Goal: Information Seeking & Learning: Learn about a topic

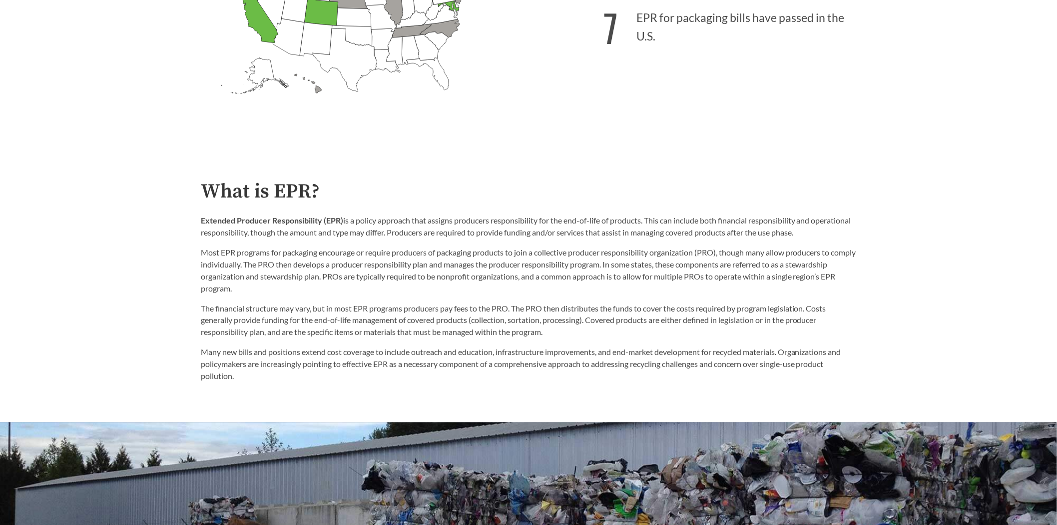
scroll to position [500, 0]
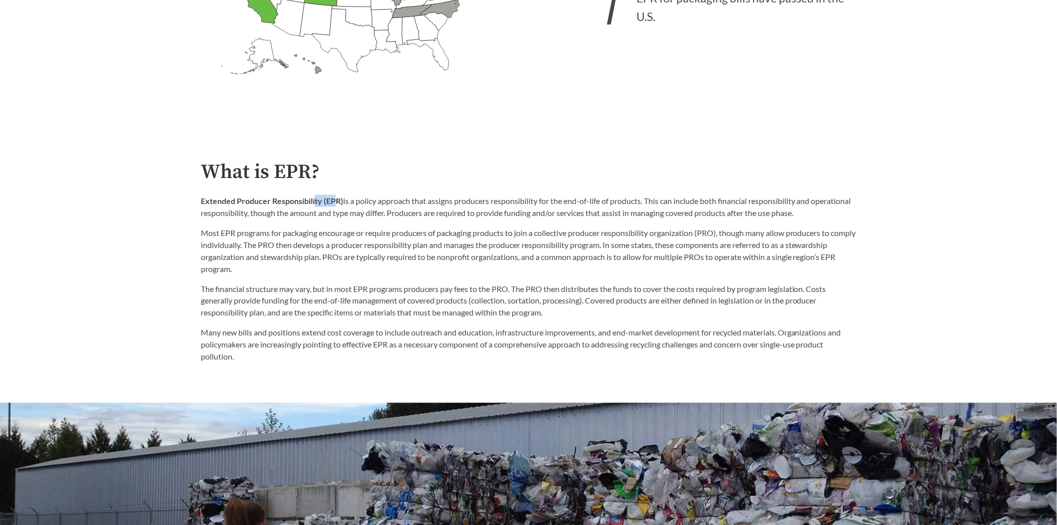
drag, startPoint x: 338, startPoint y: 203, endPoint x: 315, endPoint y: 208, distance: 23.5
click at [315, 208] on p "Extended Producer Responsibility (EPR) is a policy approach that assigns produc…" at bounding box center [528, 207] width 655 height 24
click at [269, 204] on strong "Extended Producer Responsibility (EPR)" at bounding box center [272, 200] width 142 height 9
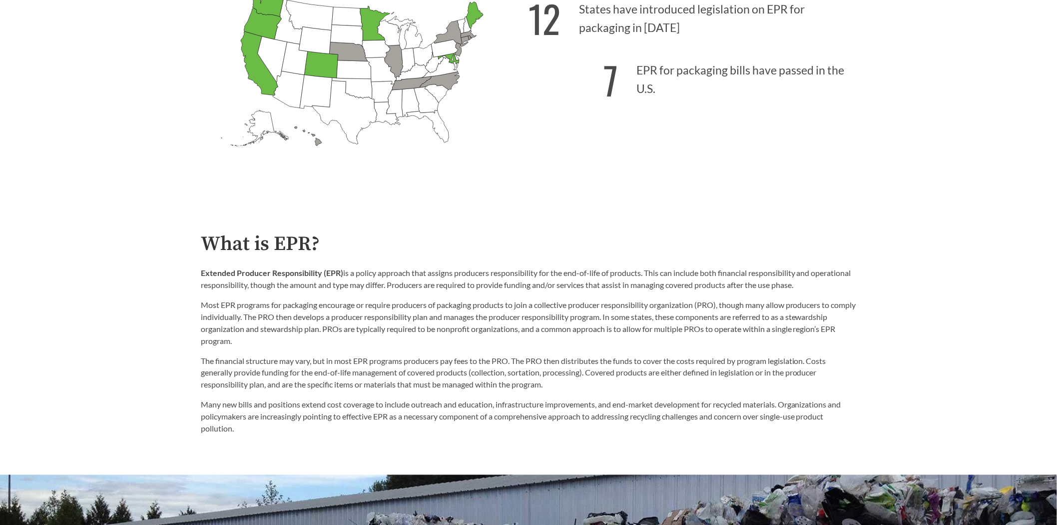
scroll to position [444, 0]
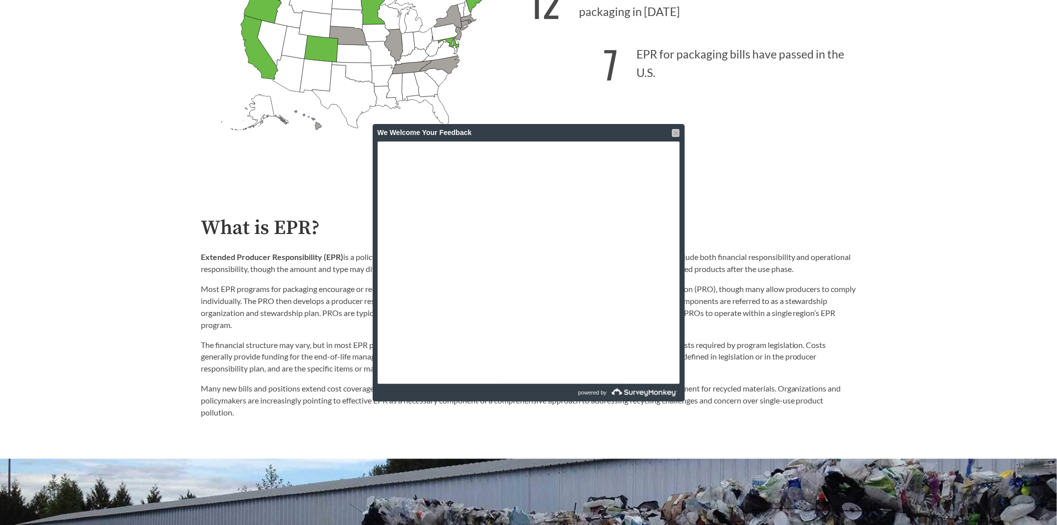
click at [677, 132] on div at bounding box center [676, 133] width 8 height 8
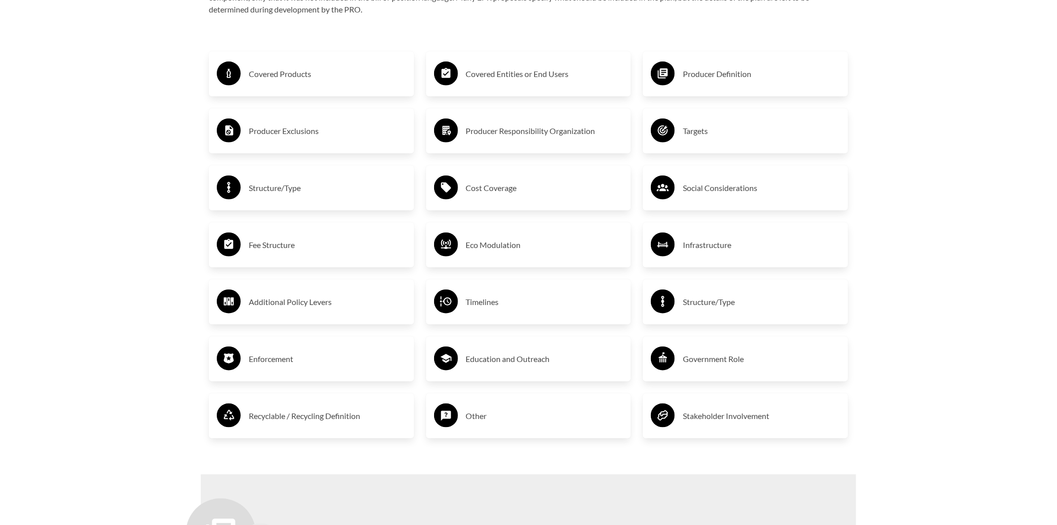
scroll to position [1776, 0]
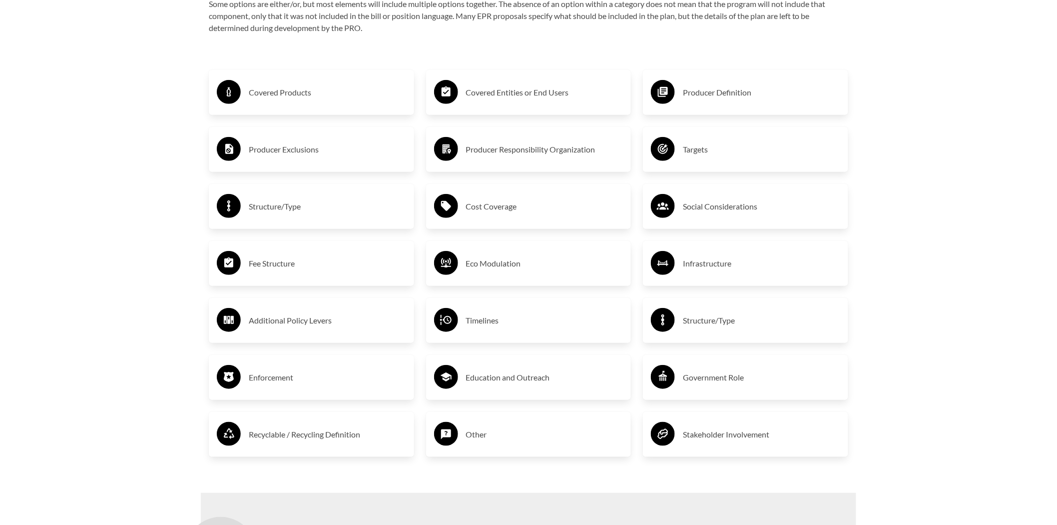
click at [277, 96] on h3 "Covered Products" at bounding box center [327, 92] width 157 height 16
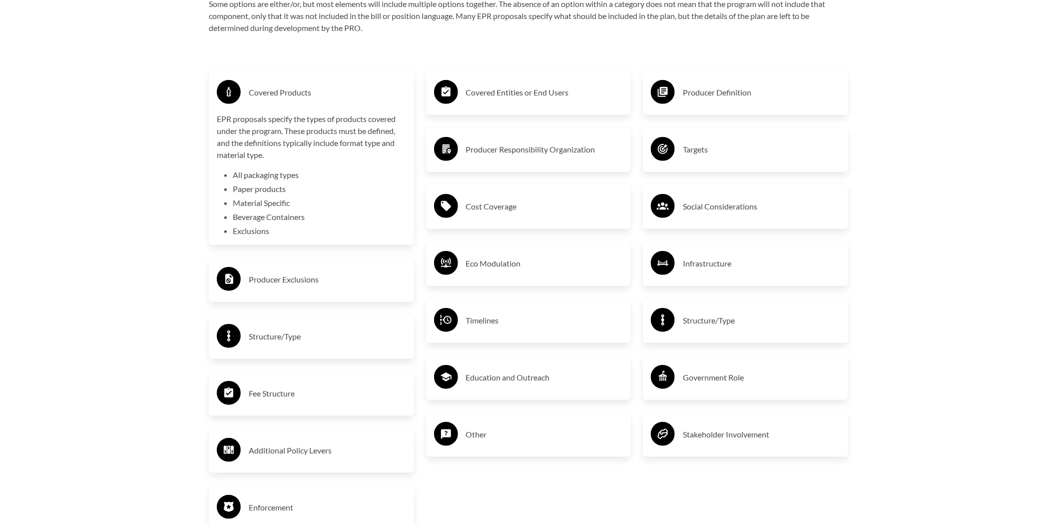
click at [291, 105] on div "Covered Products" at bounding box center [311, 92] width 189 height 29
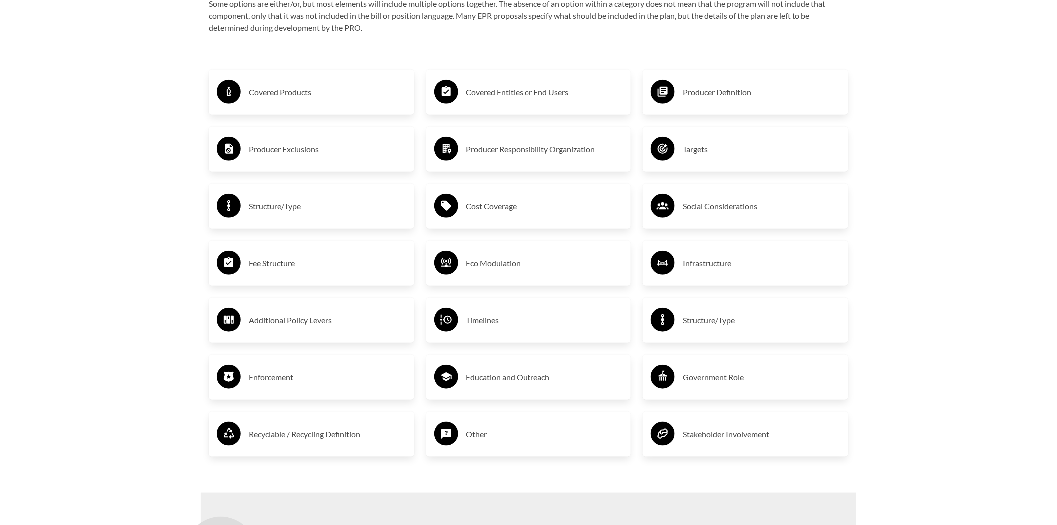
click at [284, 162] on div "Producer Exclusions" at bounding box center [311, 149] width 189 height 29
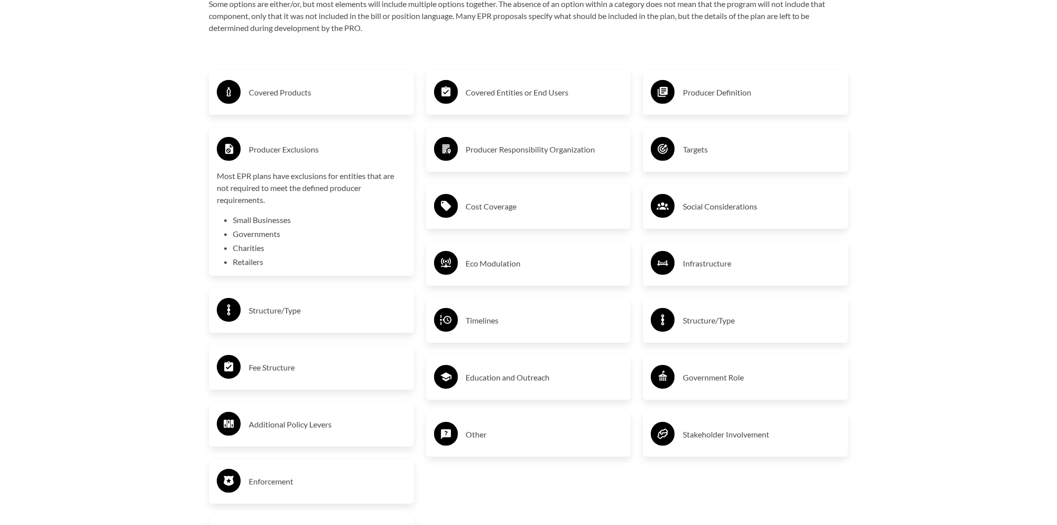
click at [281, 148] on h3 "Producer Exclusions" at bounding box center [327, 149] width 157 height 16
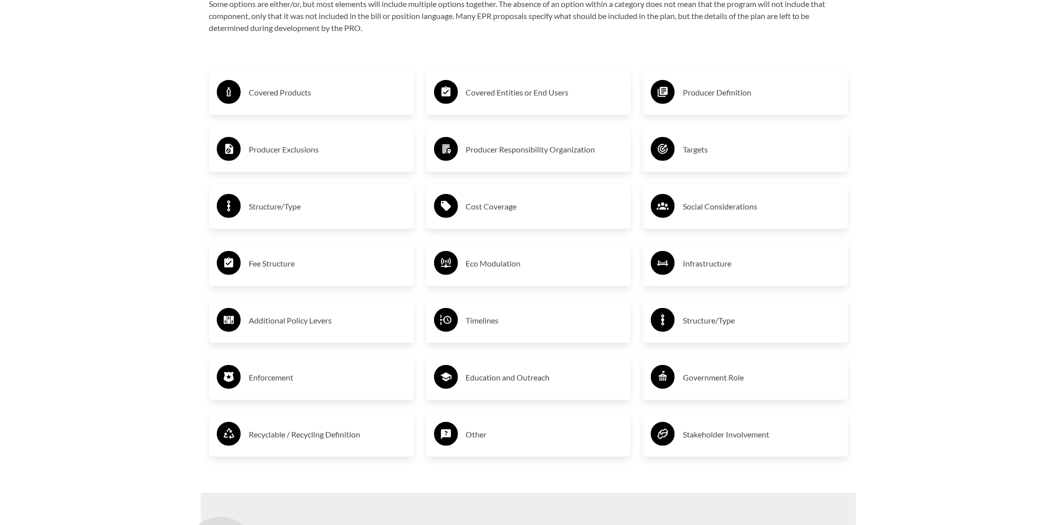
click at [276, 209] on h3 "Structure/Type" at bounding box center [327, 206] width 157 height 16
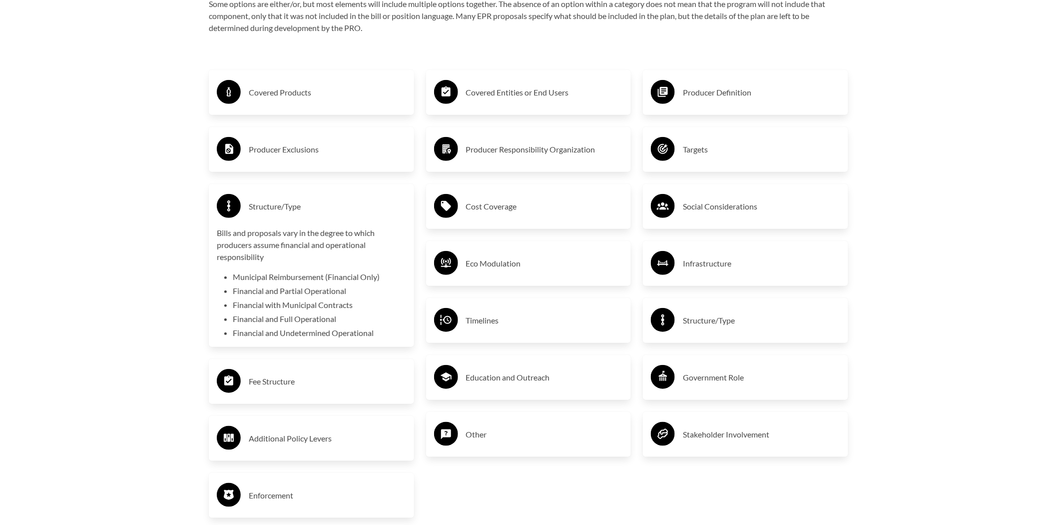
click at [265, 202] on h3 "Structure/Type" at bounding box center [327, 206] width 157 height 16
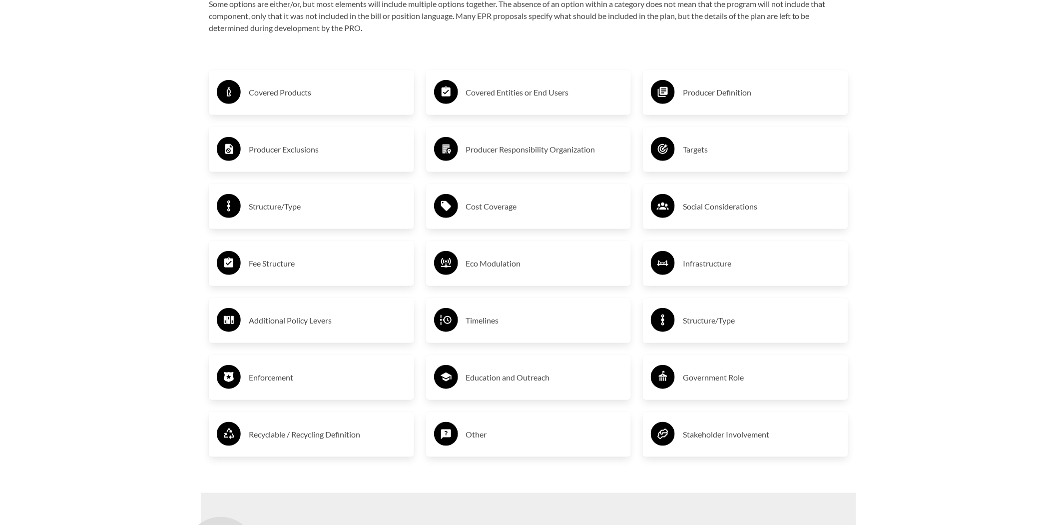
click at [293, 269] on h3 "Fee Structure" at bounding box center [327, 263] width 157 height 16
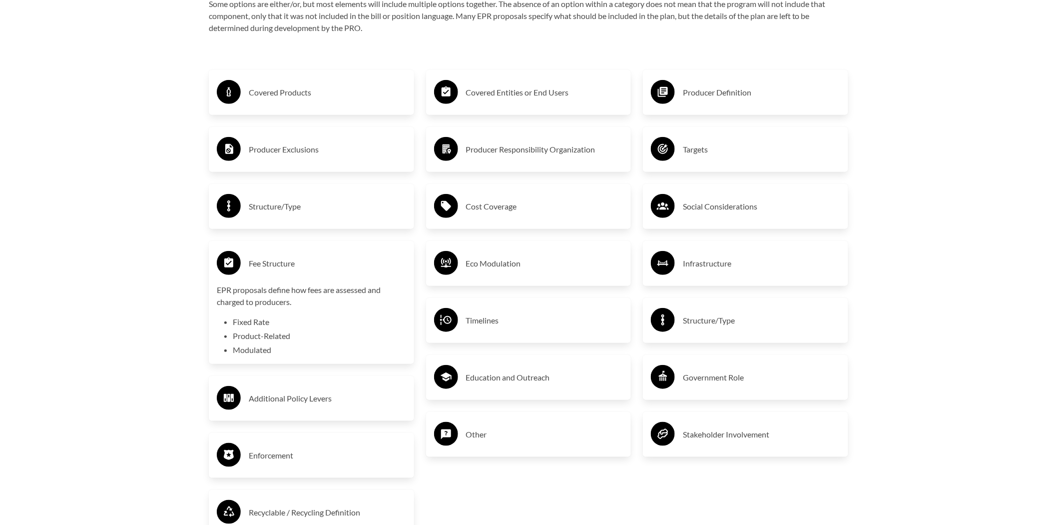
click at [285, 270] on h3 "Fee Structure" at bounding box center [327, 263] width 157 height 16
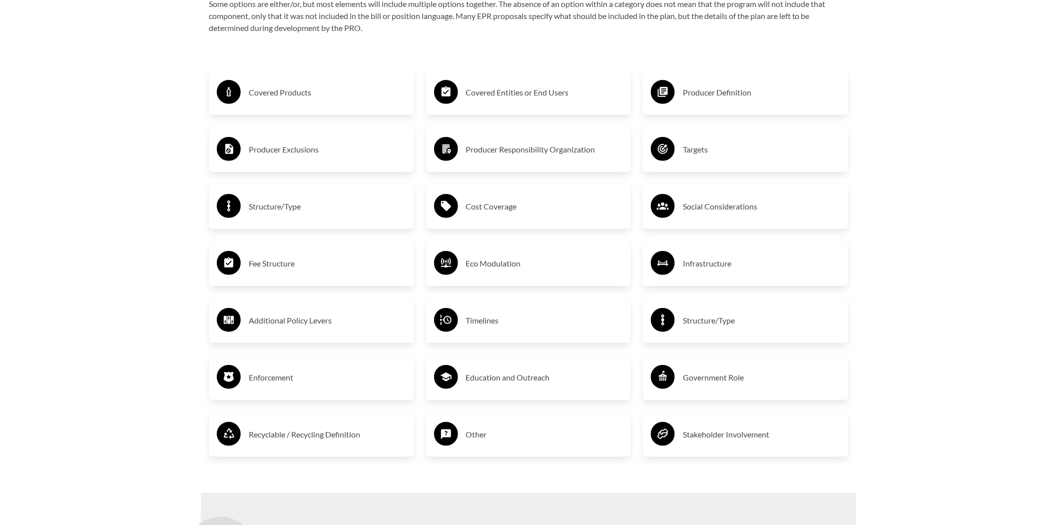
click at [293, 328] on h3 "Additional Policy Levers" at bounding box center [327, 320] width 157 height 16
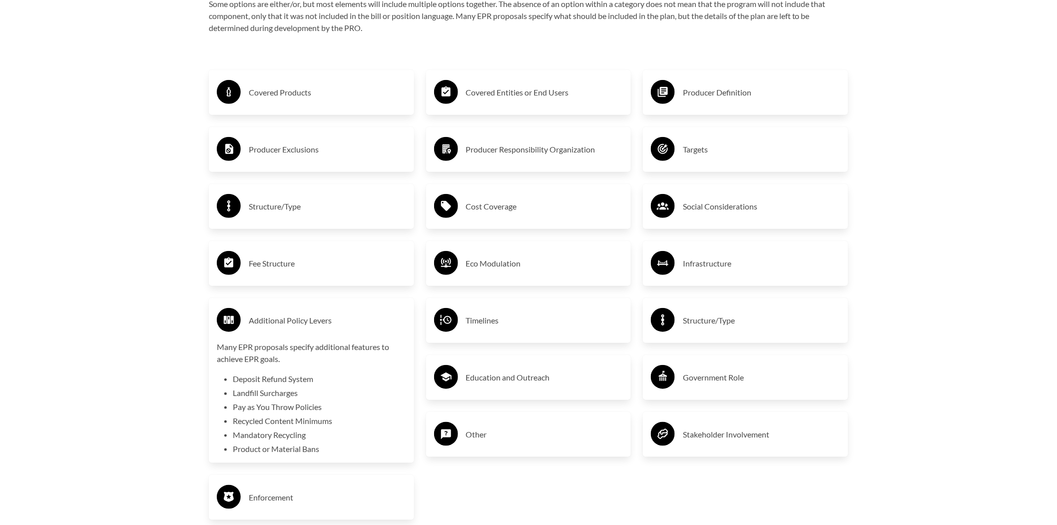
click at [329, 320] on h3 "Additional Policy Levers" at bounding box center [327, 320] width 157 height 16
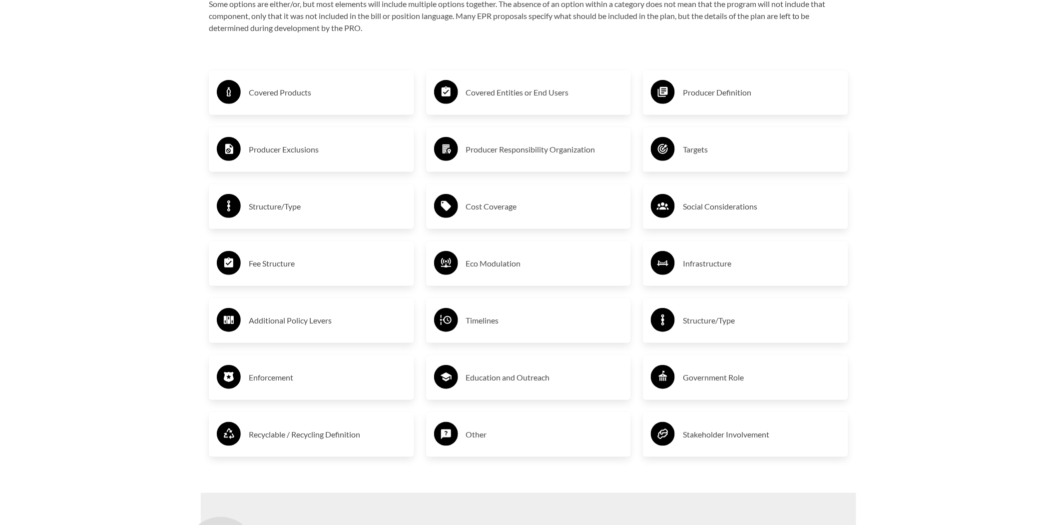
click at [297, 373] on h3 "Enforcement" at bounding box center [327, 377] width 157 height 16
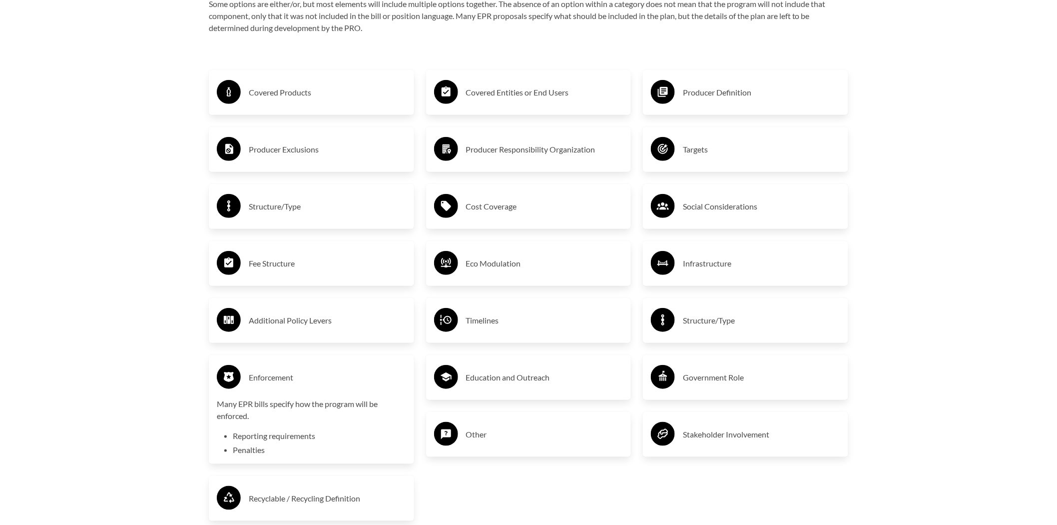
click at [287, 373] on h3 "Enforcement" at bounding box center [327, 377] width 157 height 16
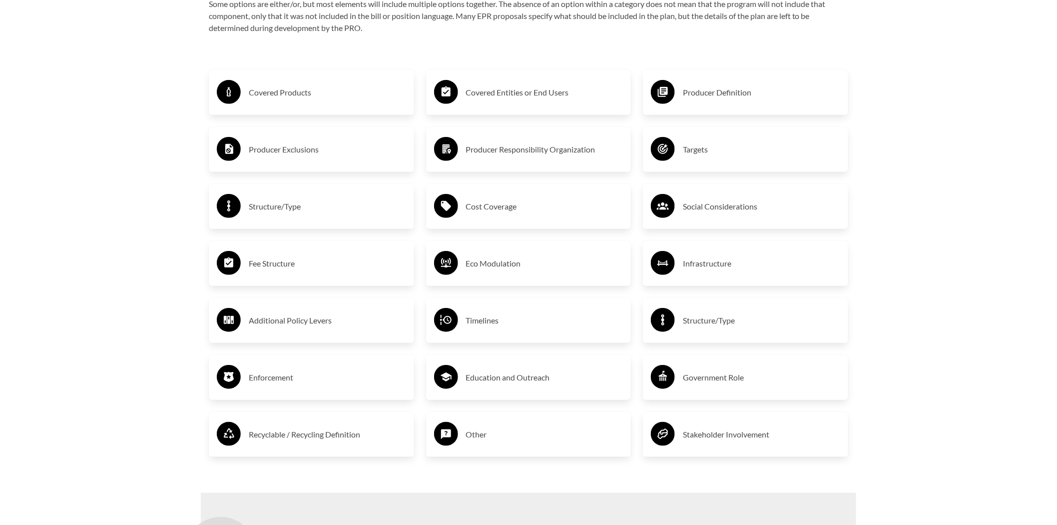
click at [323, 436] on h3 "Recyclable / Recycling Definition" at bounding box center [327, 434] width 157 height 16
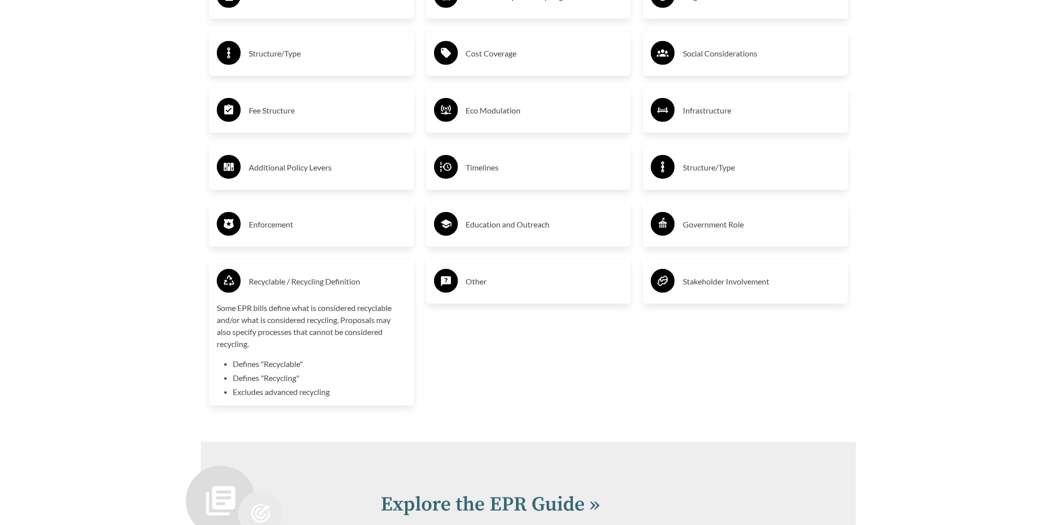
scroll to position [1942, 0]
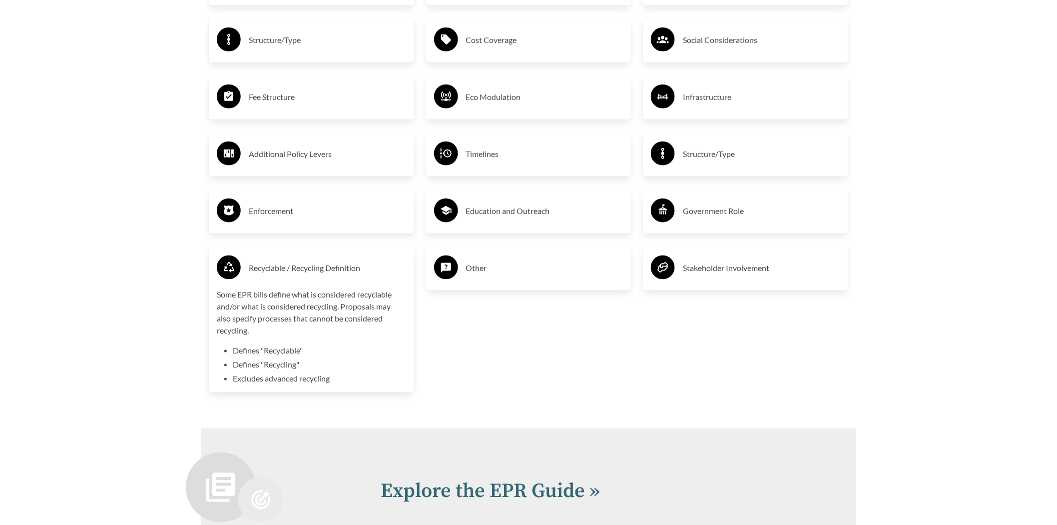
click at [287, 264] on h3 "Recyclable / Recycling Definition" at bounding box center [327, 268] width 157 height 16
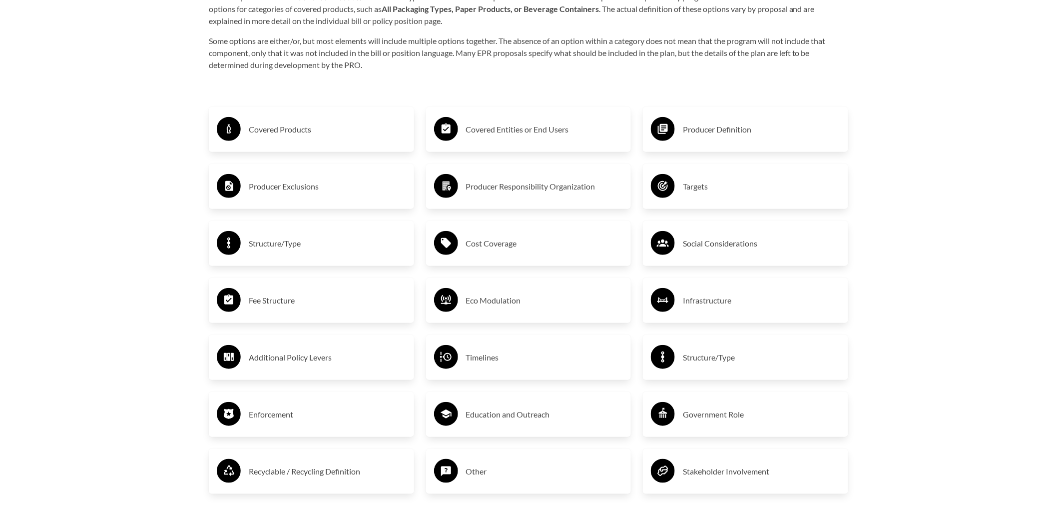
scroll to position [1720, 0]
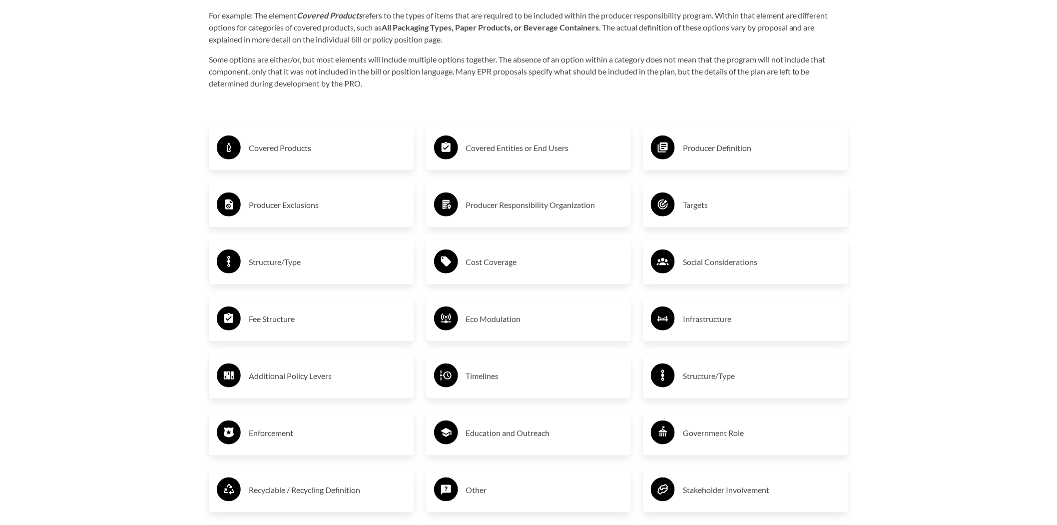
click at [502, 154] on h3 "Covered Entities or End Users" at bounding box center [544, 148] width 157 height 16
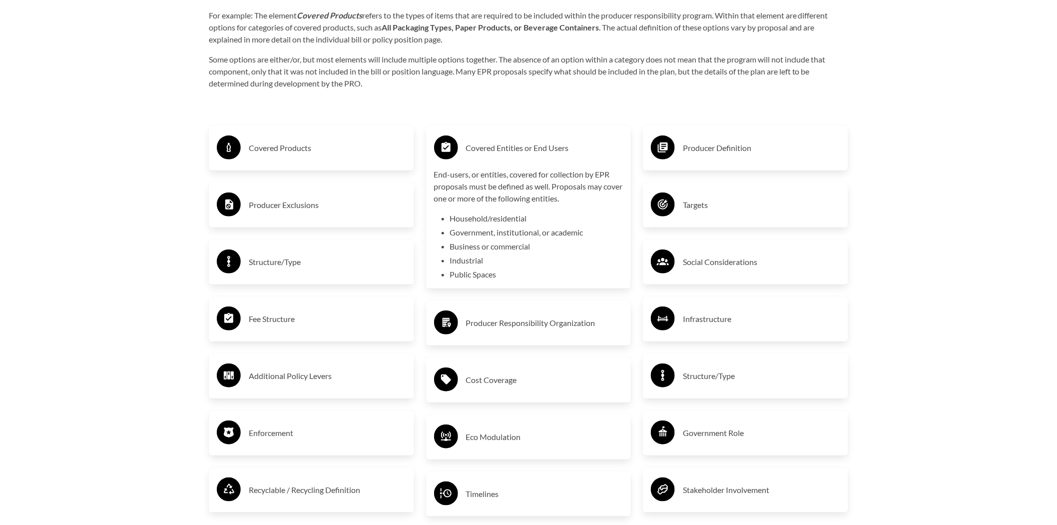
click at [513, 153] on h3 "Covered Entities or End Users" at bounding box center [544, 148] width 157 height 16
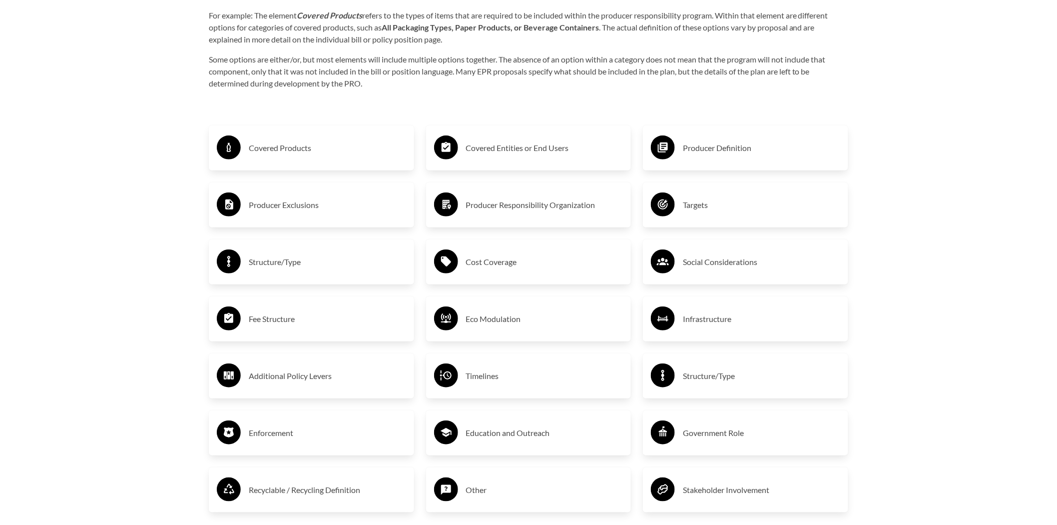
click at [505, 208] on h3 "Producer Responsibility Organization" at bounding box center [544, 205] width 157 height 16
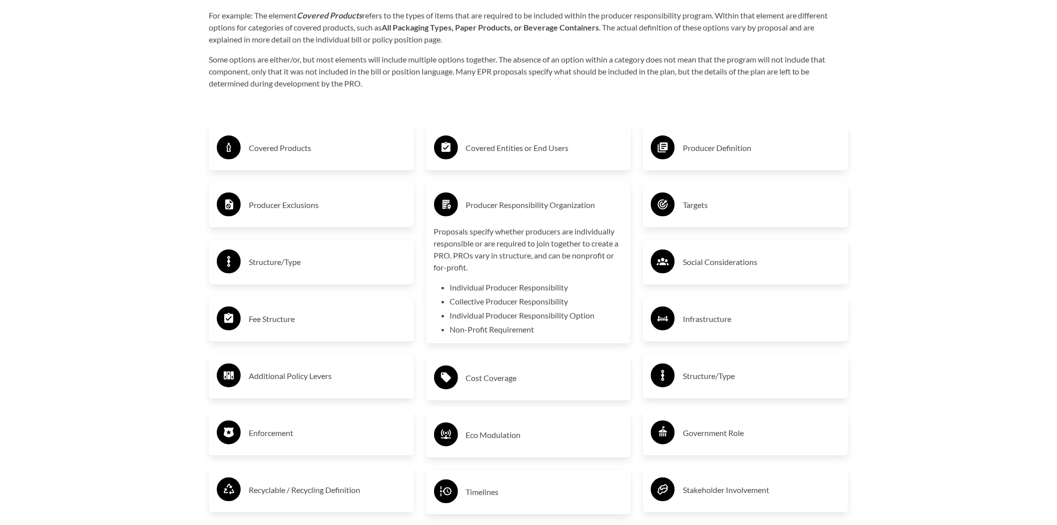
click at [505, 208] on h3 "Producer Responsibility Organization" at bounding box center [544, 205] width 157 height 16
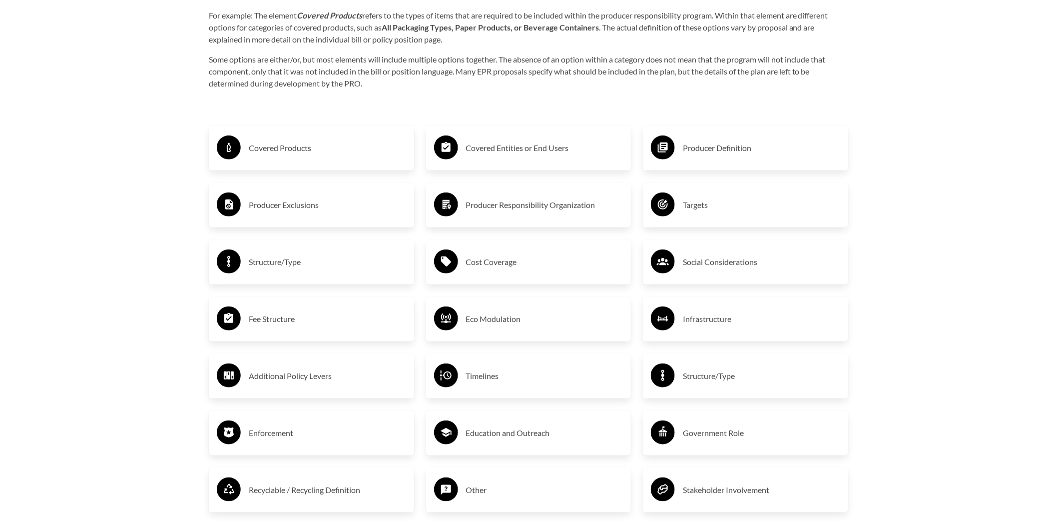
click at [503, 260] on h3 "Cost Coverage" at bounding box center [544, 262] width 157 height 16
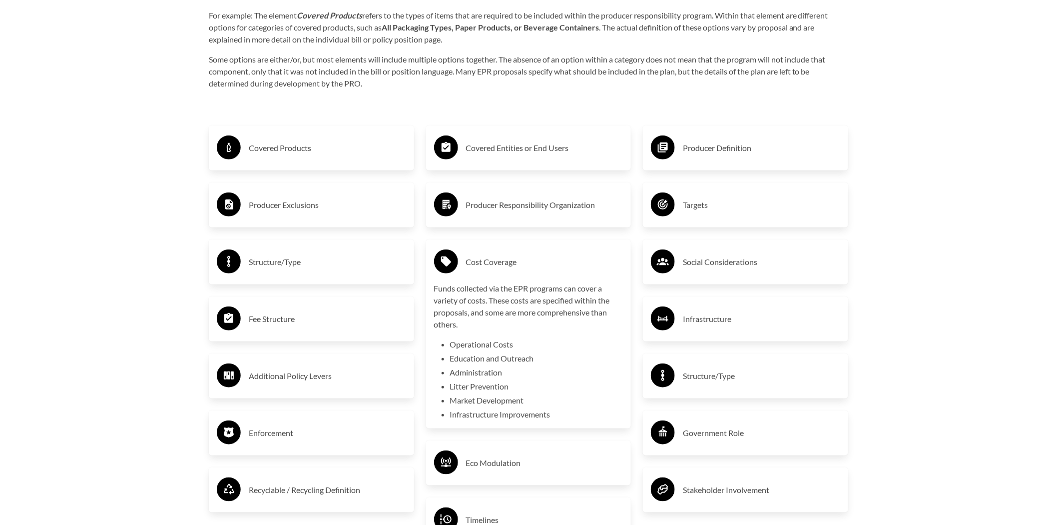
click at [503, 260] on h3 "Cost Coverage" at bounding box center [544, 262] width 157 height 16
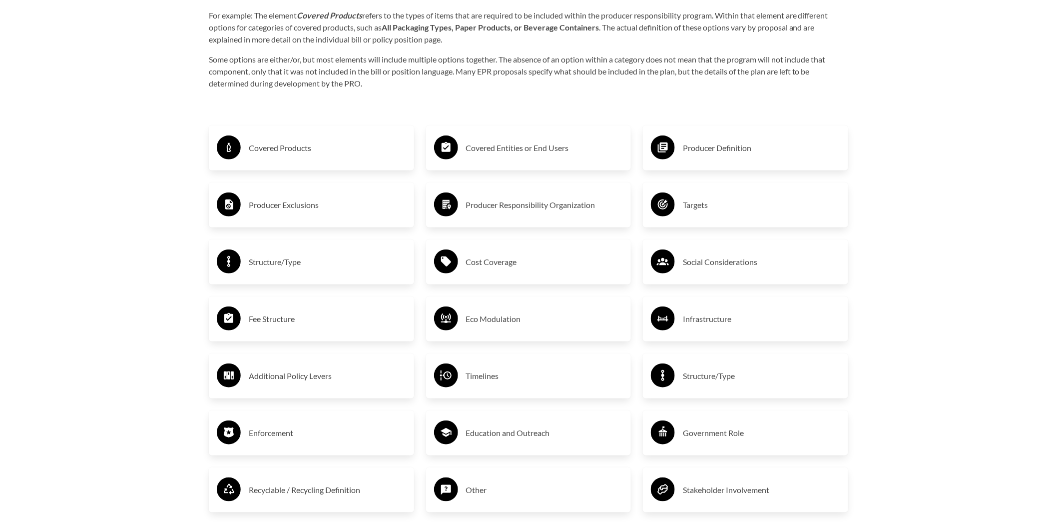
click at [730, 154] on h3 "Producer Definition" at bounding box center [761, 148] width 157 height 16
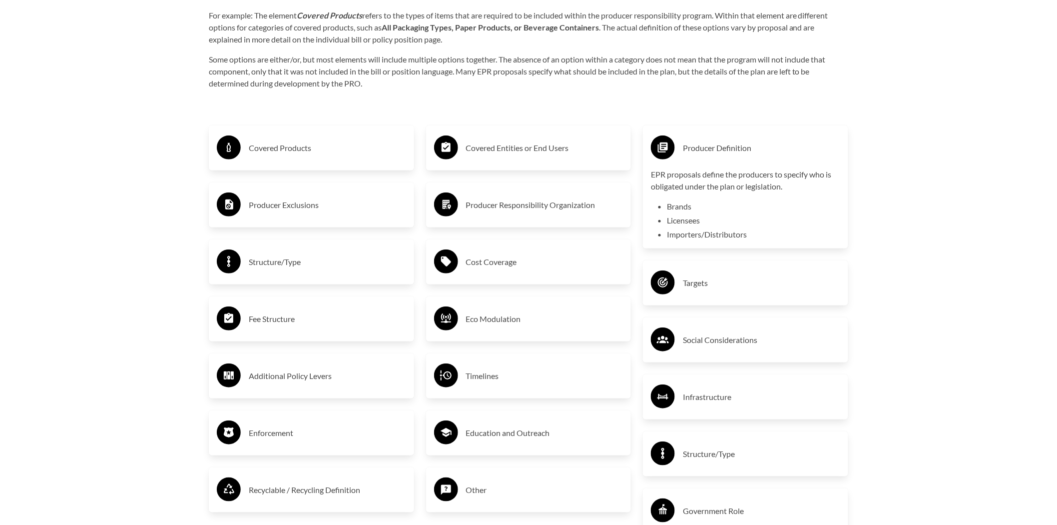
click at [733, 150] on h3 "Producer Definition" at bounding box center [761, 148] width 157 height 16
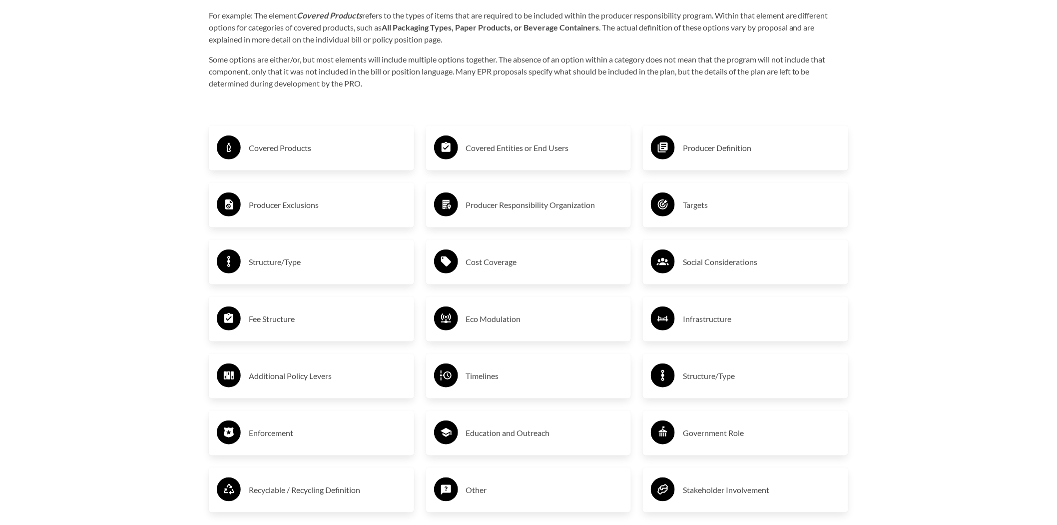
click at [740, 218] on div "Targets" at bounding box center [745, 204] width 189 height 29
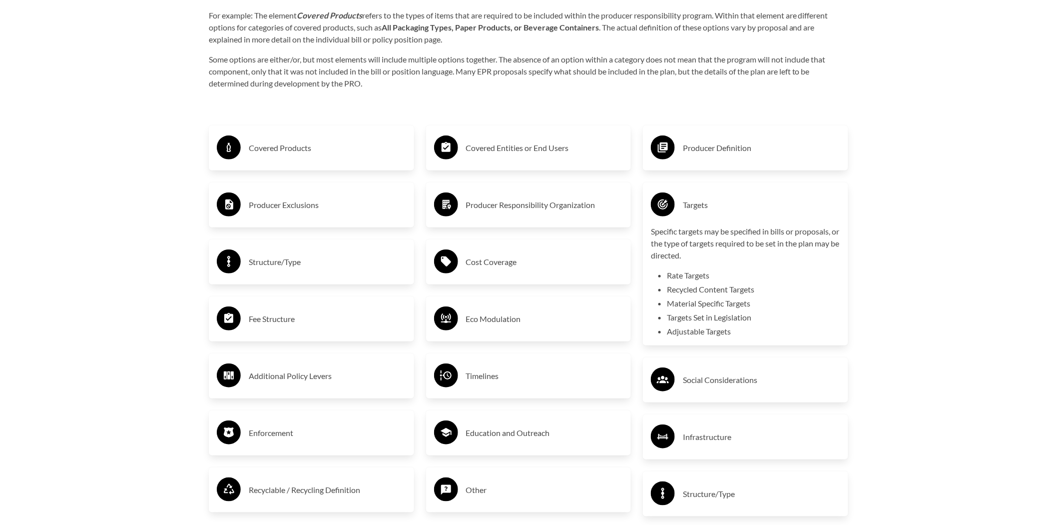
click at [739, 197] on div "Targets" at bounding box center [745, 204] width 189 height 29
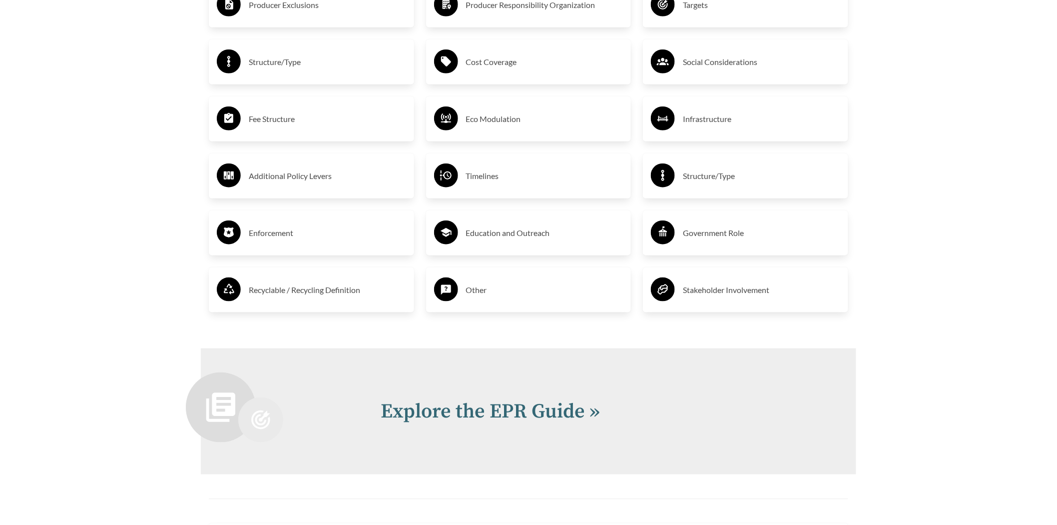
scroll to position [2054, 0]
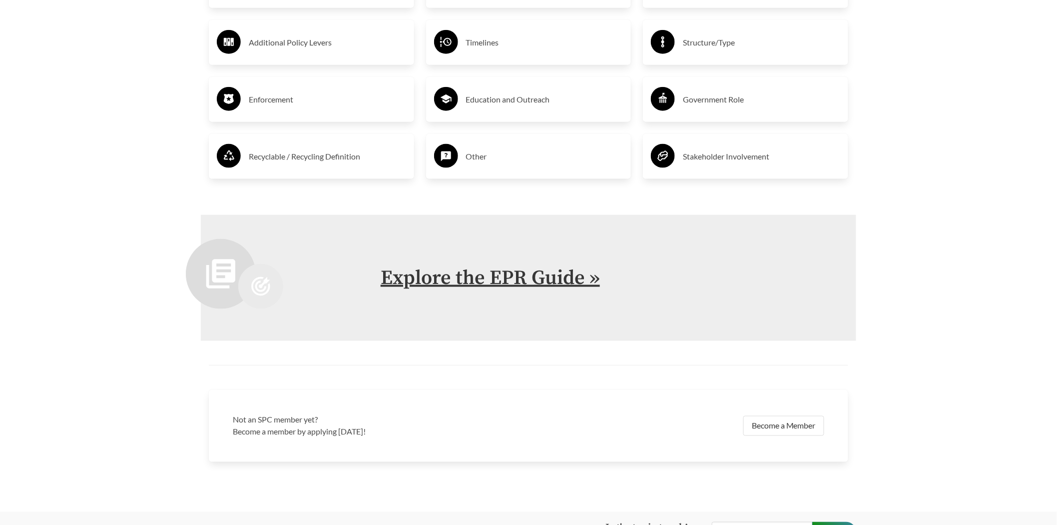
click at [474, 282] on link "Explore the EPR Guide »" at bounding box center [490, 277] width 219 height 25
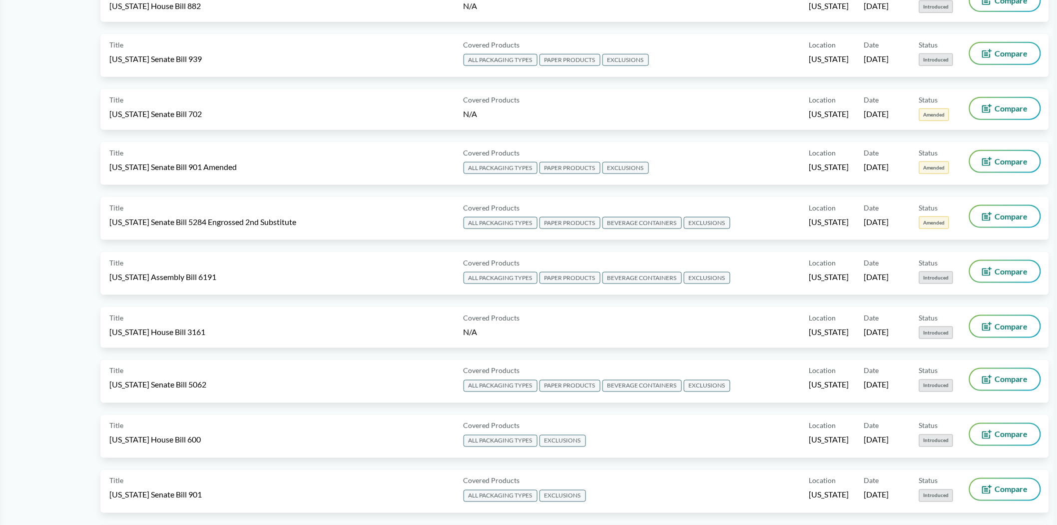
scroll to position [444, 0]
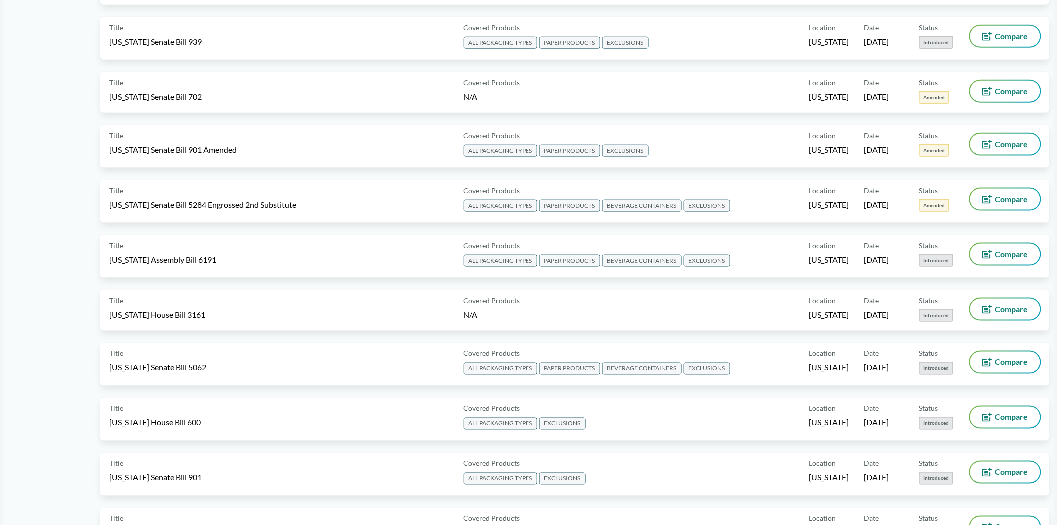
click at [341, 244] on div "Title [US_STATE] Assembly Bill 6191" at bounding box center [284, 256] width 350 height 25
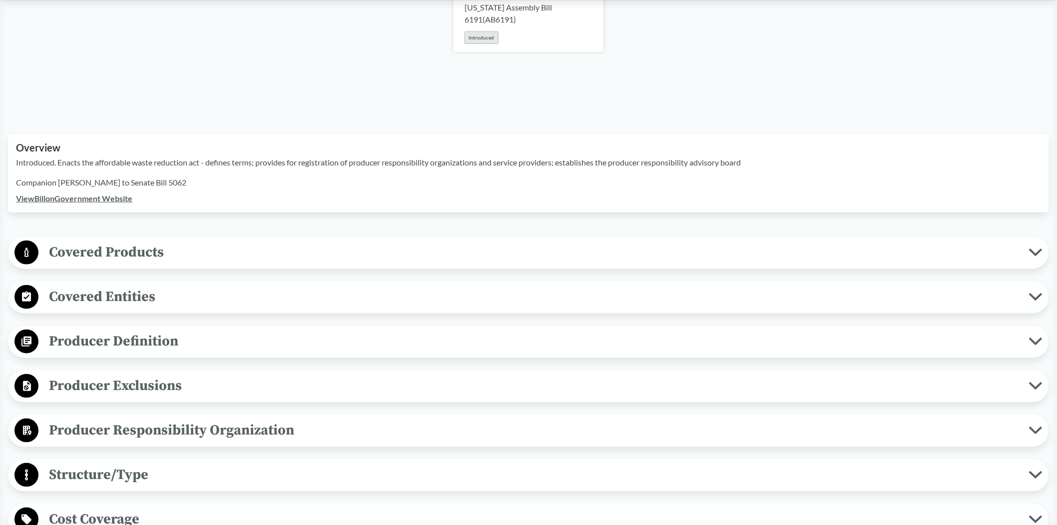
scroll to position [222, 0]
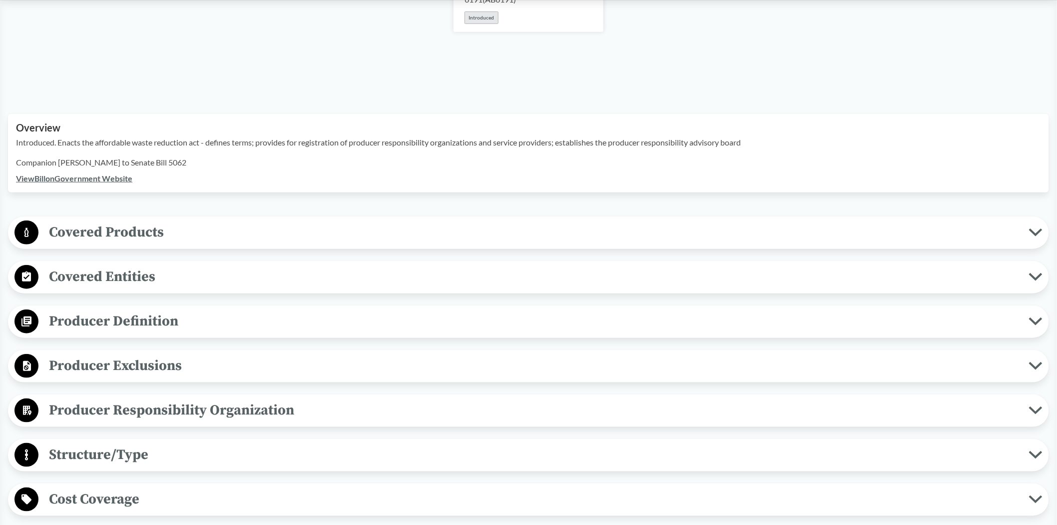
click at [162, 322] on span "Producer Definition" at bounding box center [533, 321] width 991 height 22
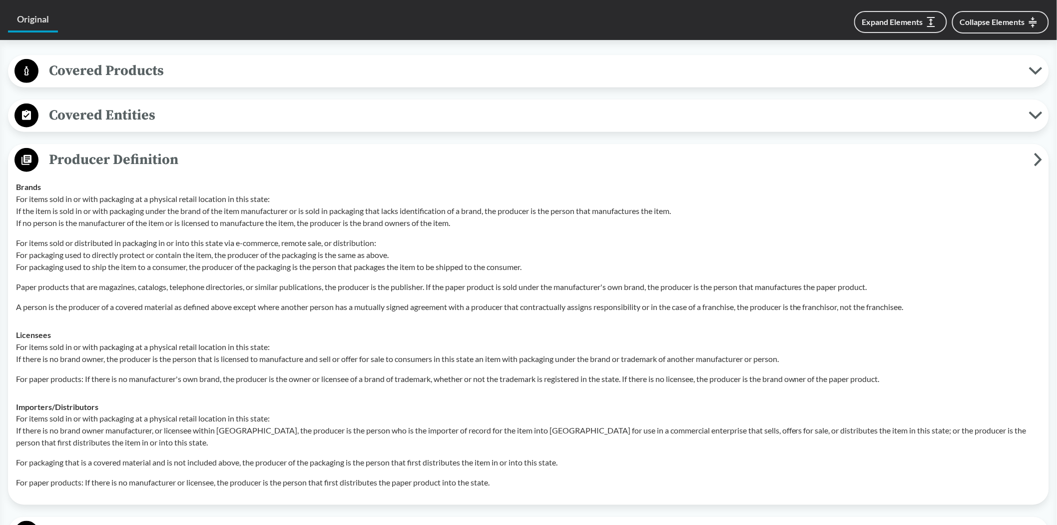
scroll to position [388, 0]
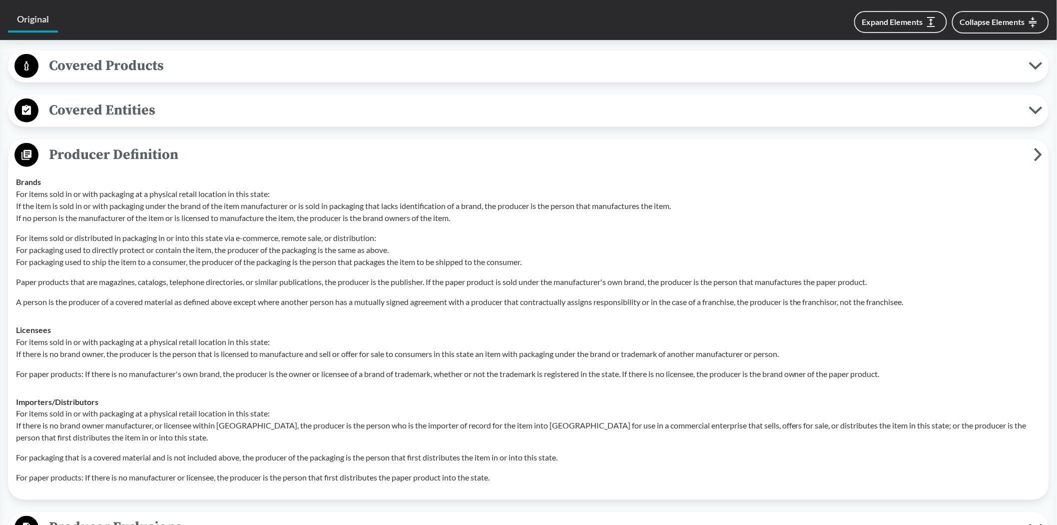
click at [101, 152] on span "Producer Definition" at bounding box center [536, 154] width 996 height 22
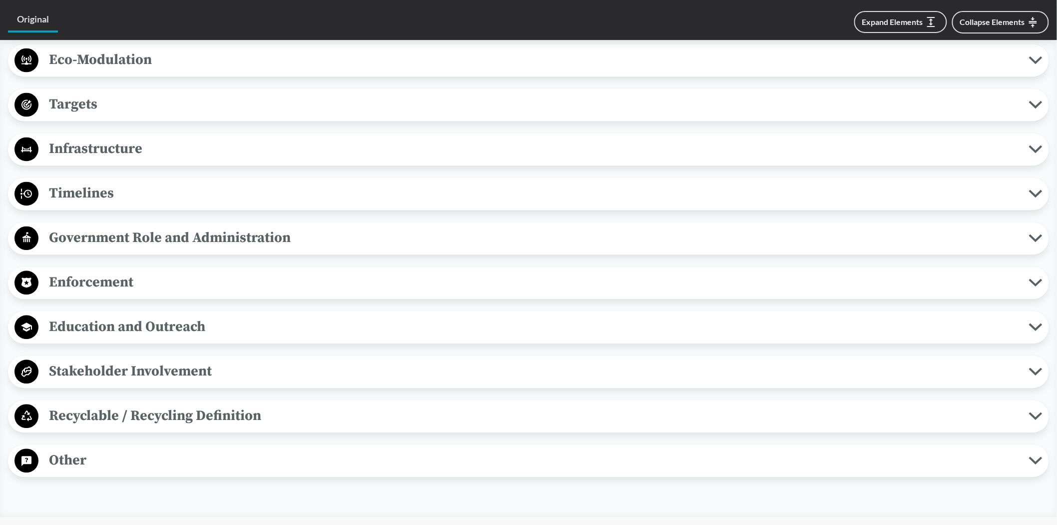
scroll to position [777, 0]
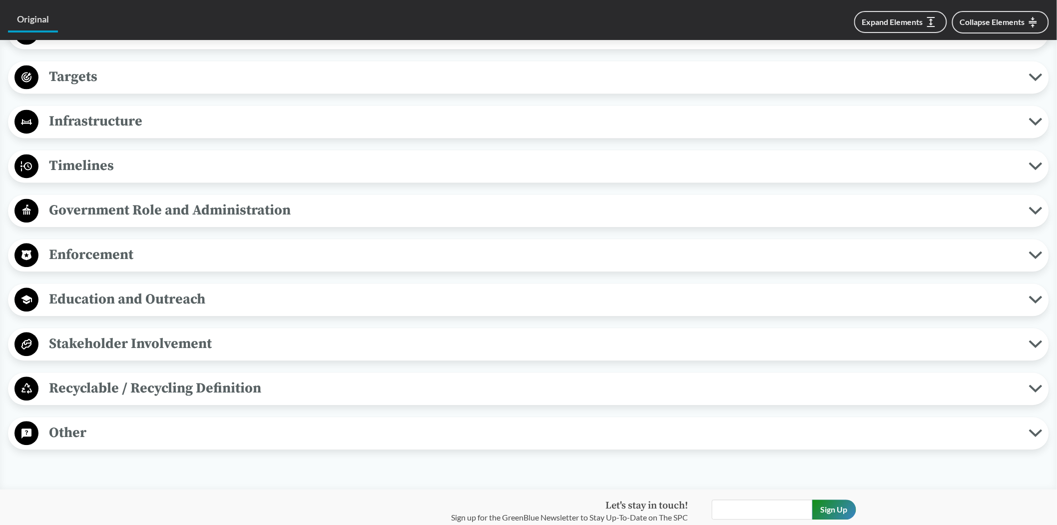
click at [160, 338] on span "Stakeholder Involvement" at bounding box center [533, 344] width 991 height 22
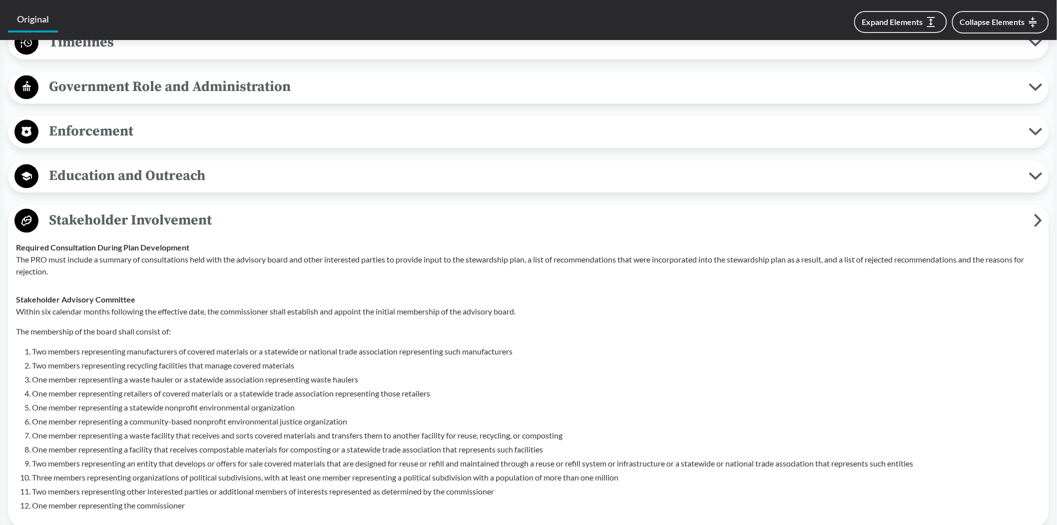
scroll to position [943, 0]
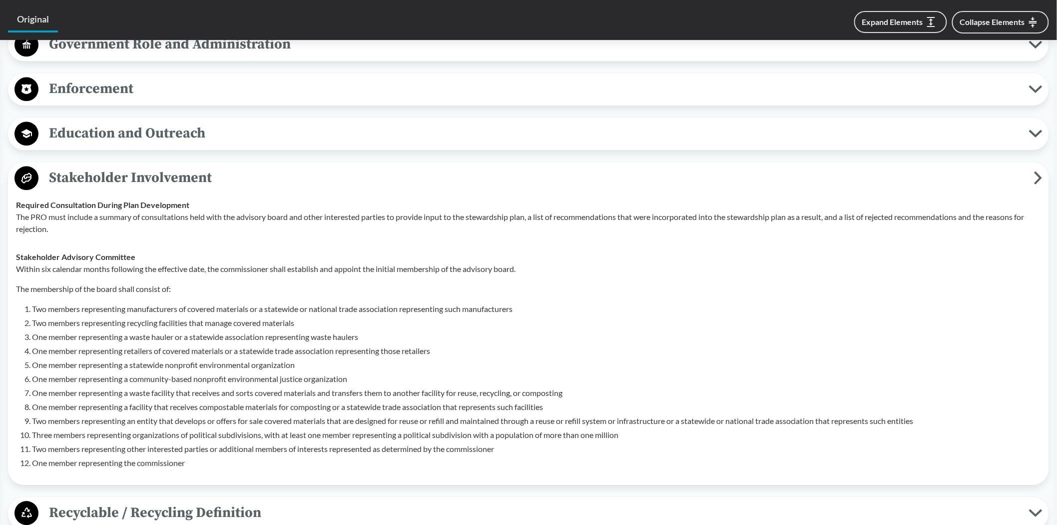
click at [116, 172] on span "Stakeholder Involvement" at bounding box center [536, 177] width 996 height 22
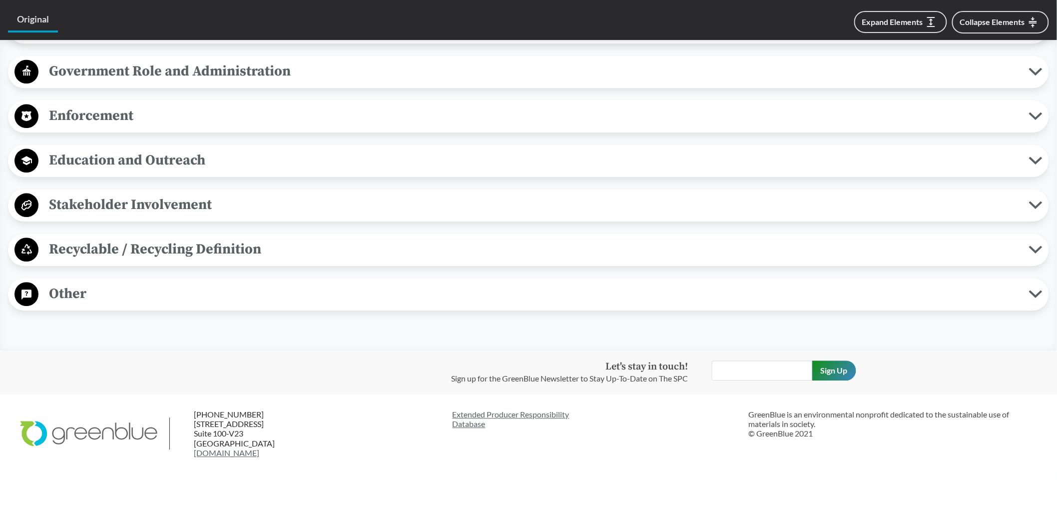
scroll to position [916, 0]
click at [136, 246] on span "Recyclable / Recycling Definition" at bounding box center [533, 249] width 991 height 22
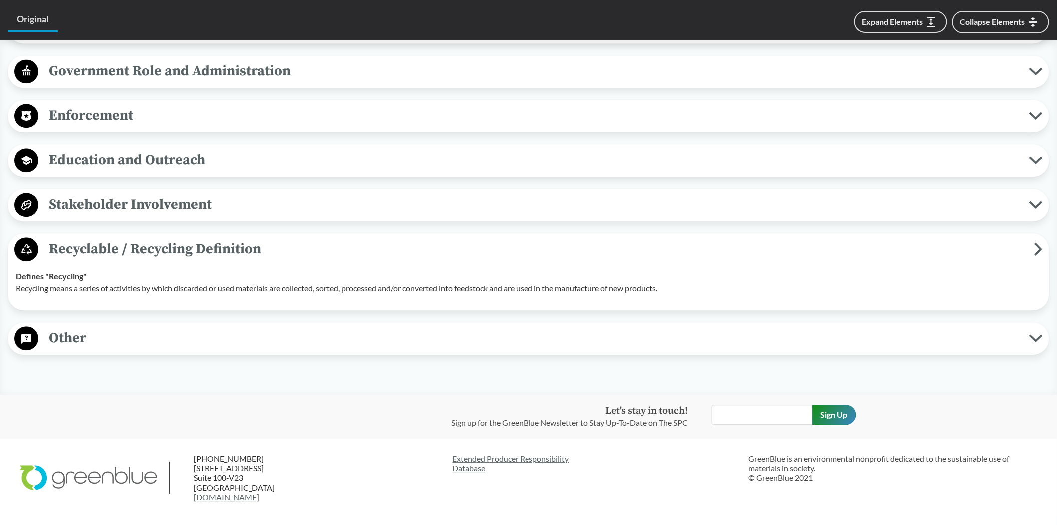
click at [133, 246] on span "Recyclable / Recycling Definition" at bounding box center [536, 249] width 996 height 22
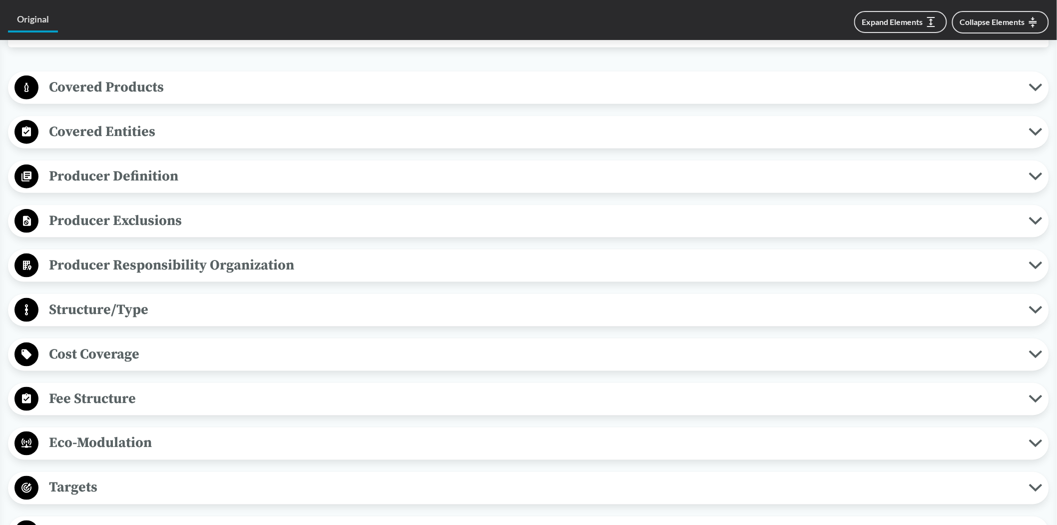
scroll to position [361, 0]
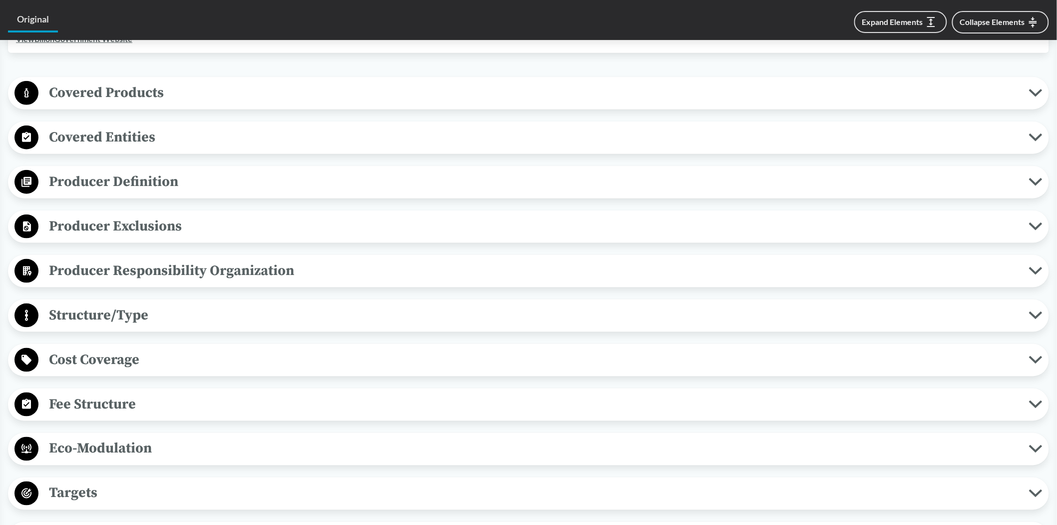
click at [101, 181] on span "Producer Definition" at bounding box center [533, 181] width 991 height 22
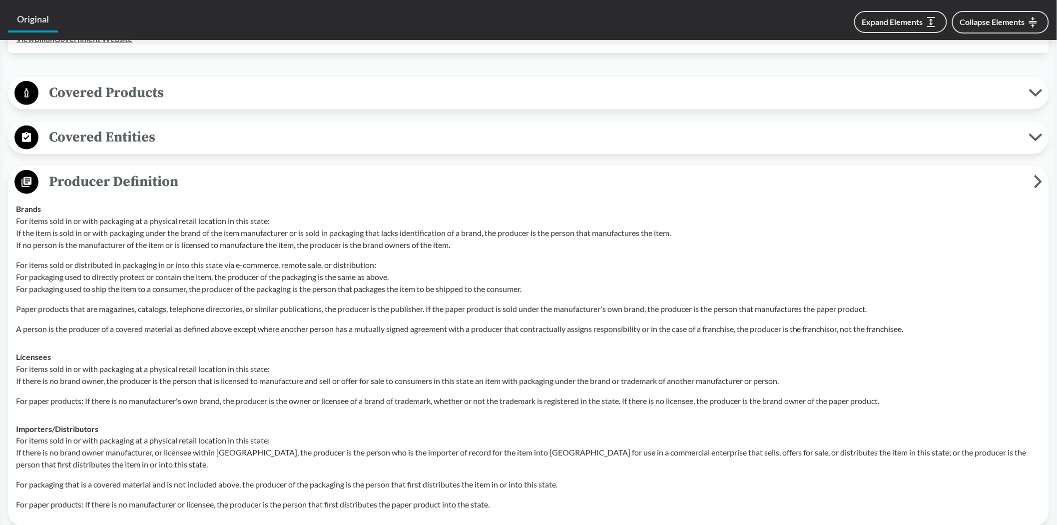
click at [122, 142] on span "Covered Entities" at bounding box center [533, 137] width 991 height 22
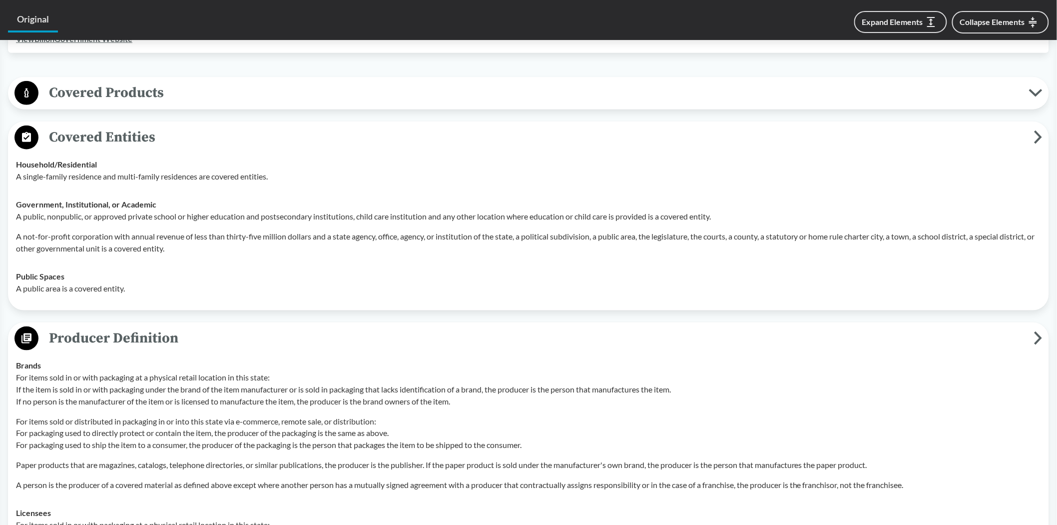
click at [109, 135] on span "Covered Entities" at bounding box center [536, 137] width 996 height 22
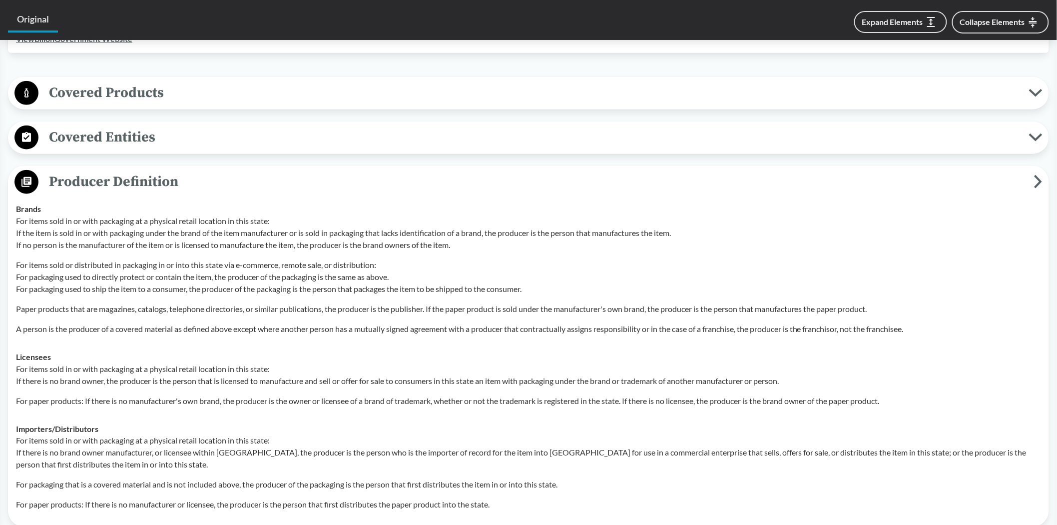
click at [106, 90] on span "Covered Products" at bounding box center [533, 92] width 991 height 22
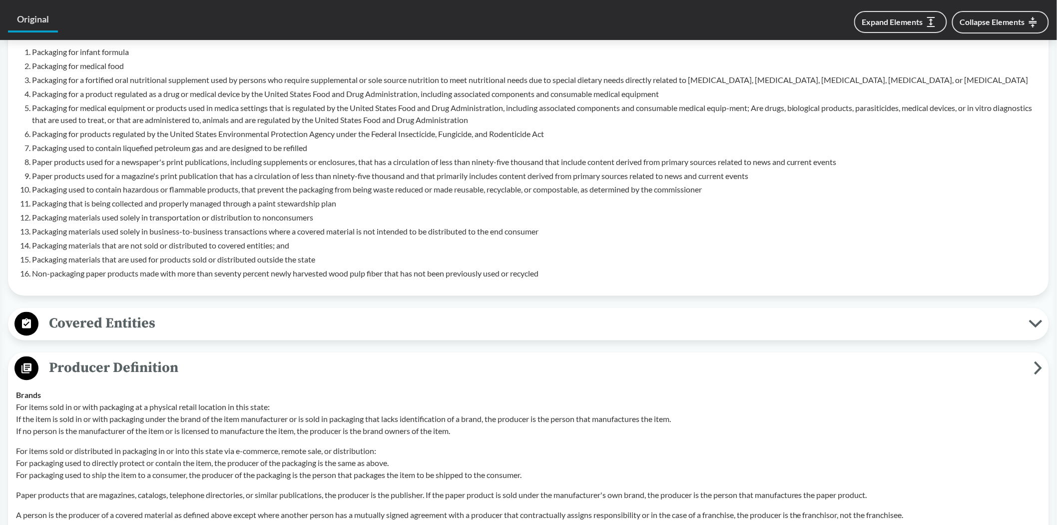
scroll to position [0, 0]
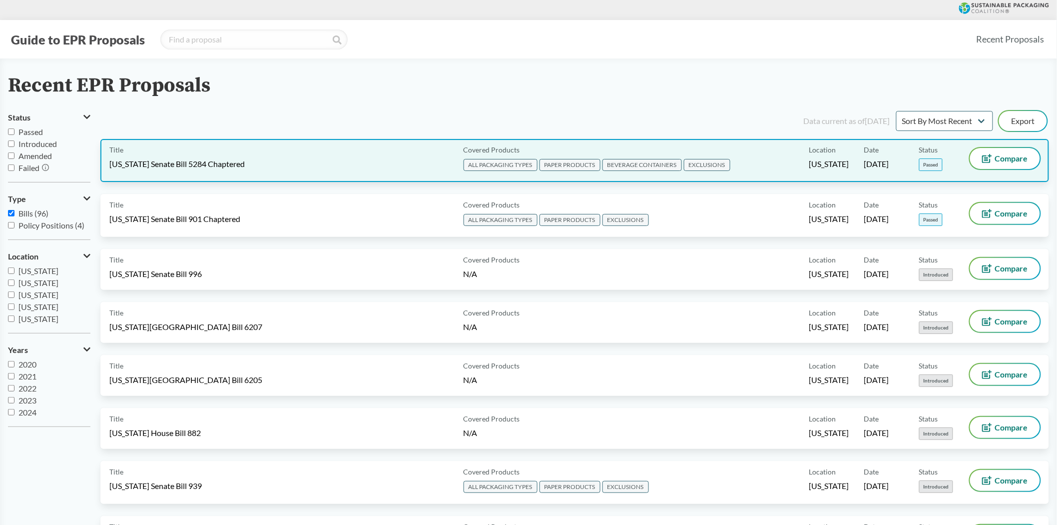
click at [276, 157] on div "Title [US_STATE] Senate Bill 5284 Chaptered" at bounding box center [284, 160] width 350 height 25
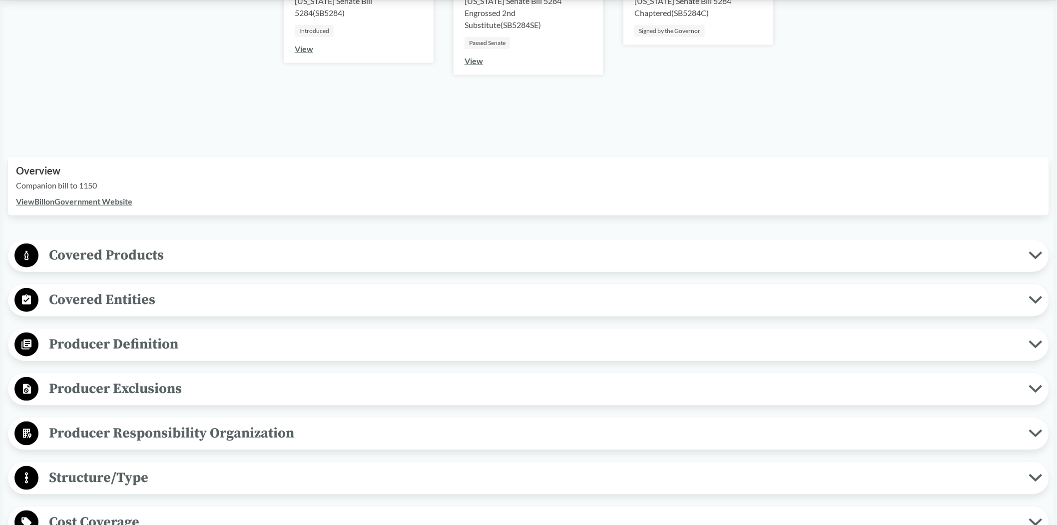
scroll to position [222, 0]
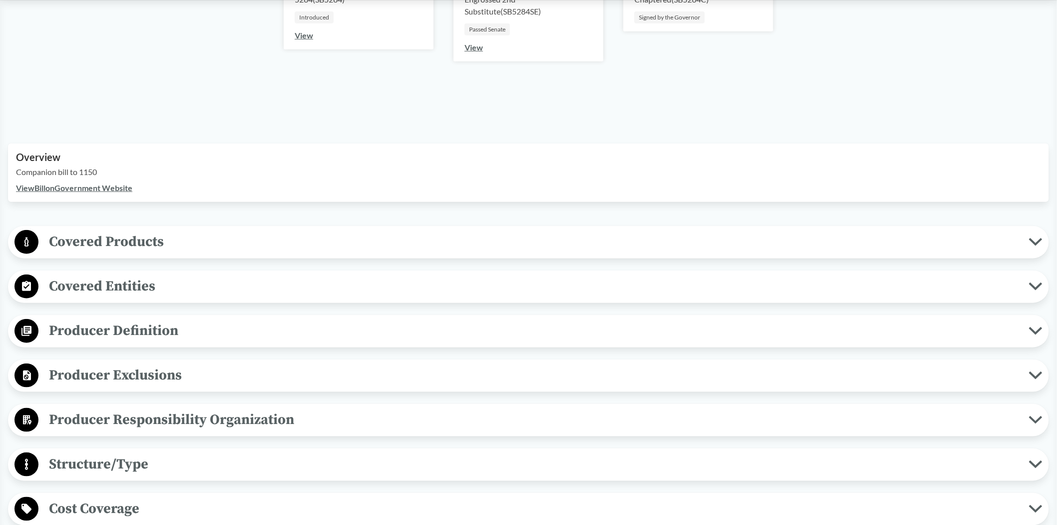
click at [181, 234] on span "Covered Products" at bounding box center [533, 241] width 991 height 22
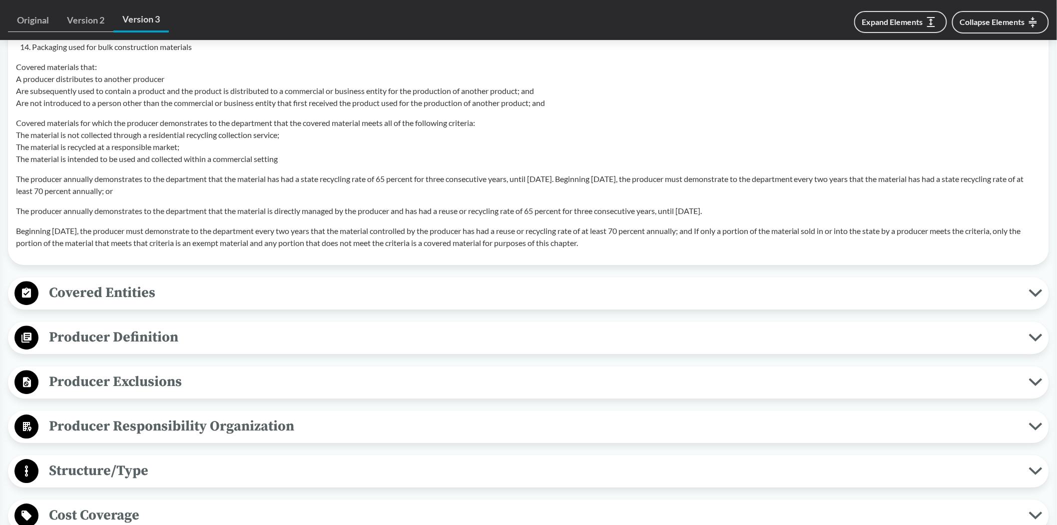
scroll to position [1055, 0]
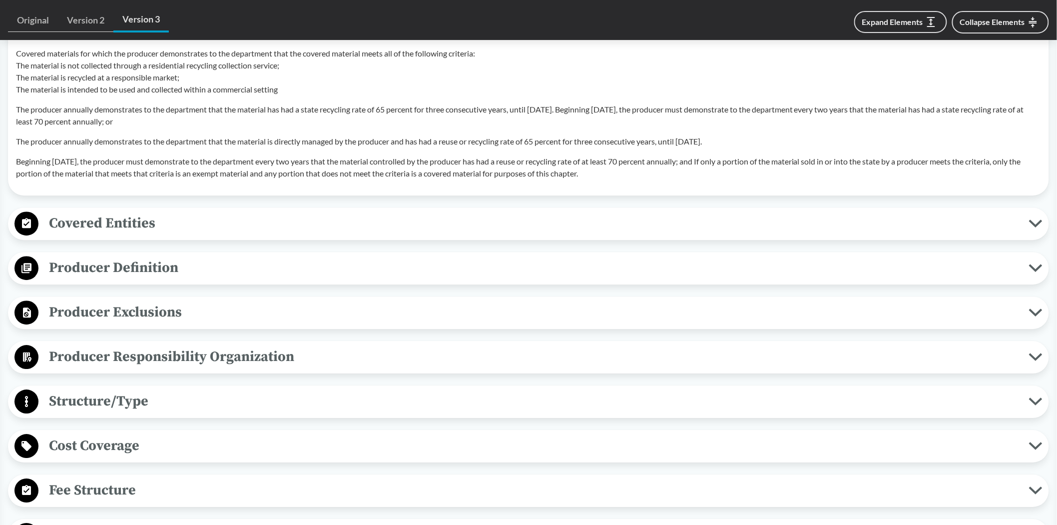
click at [173, 229] on span "Covered Entities" at bounding box center [533, 223] width 991 height 22
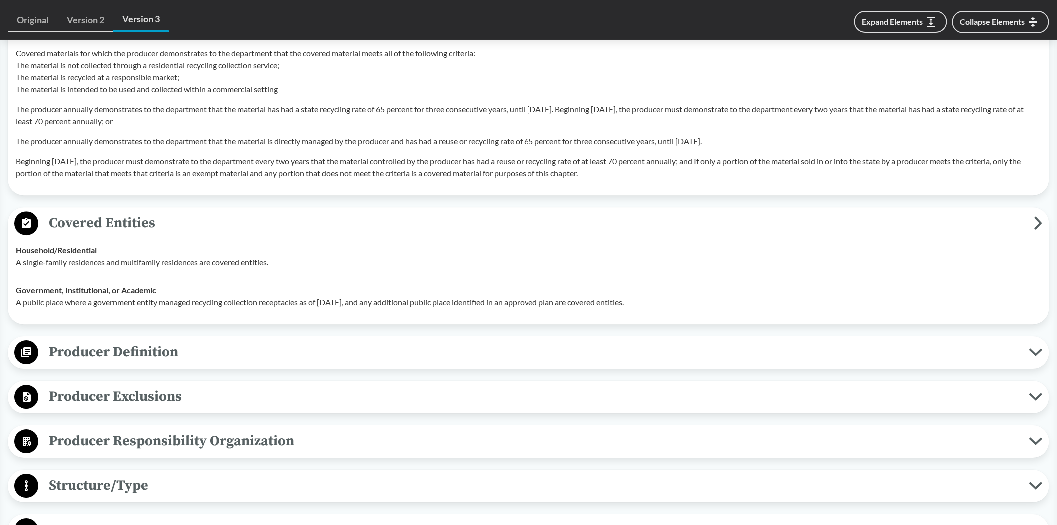
click at [141, 221] on span "Covered Entities" at bounding box center [536, 223] width 996 height 22
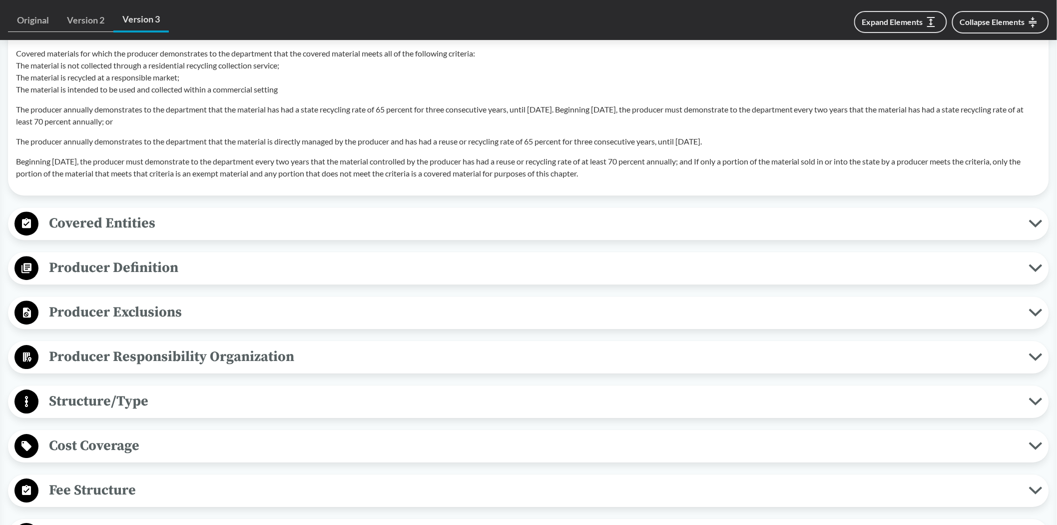
click at [103, 271] on span "Producer Definition" at bounding box center [533, 267] width 991 height 22
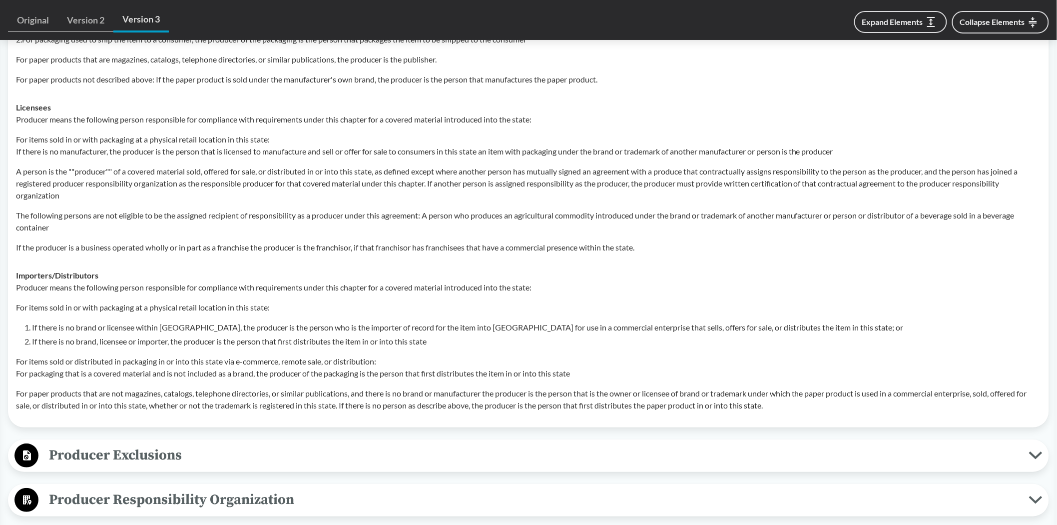
scroll to position [1443, 0]
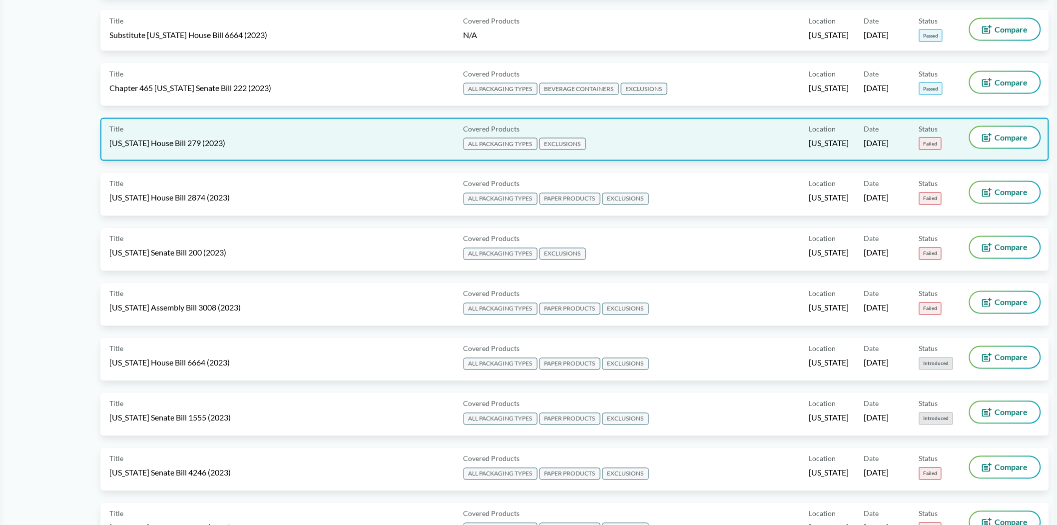
scroll to position [2220, 0]
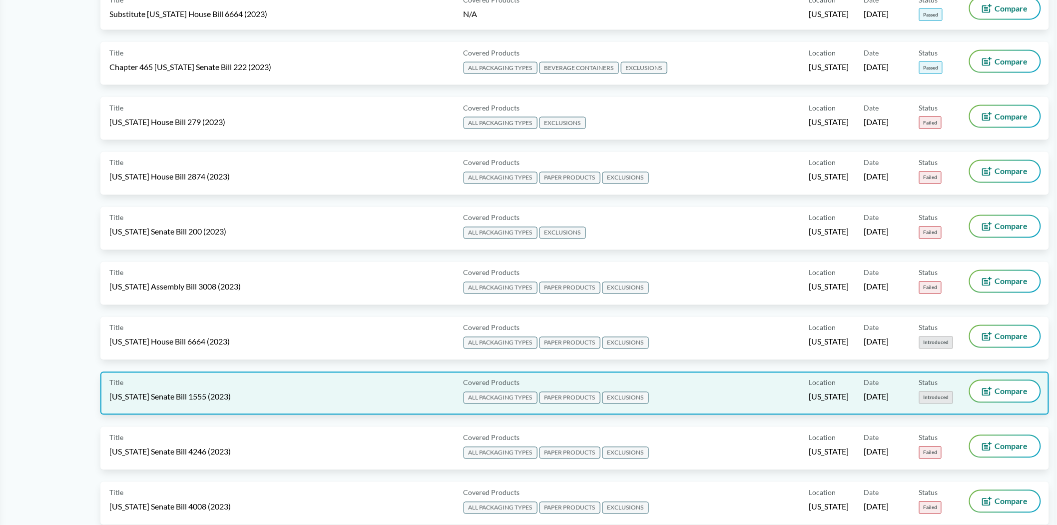
click at [271, 381] on div "Title [US_STATE] Senate Bill 1555 (2023)" at bounding box center [284, 393] width 350 height 25
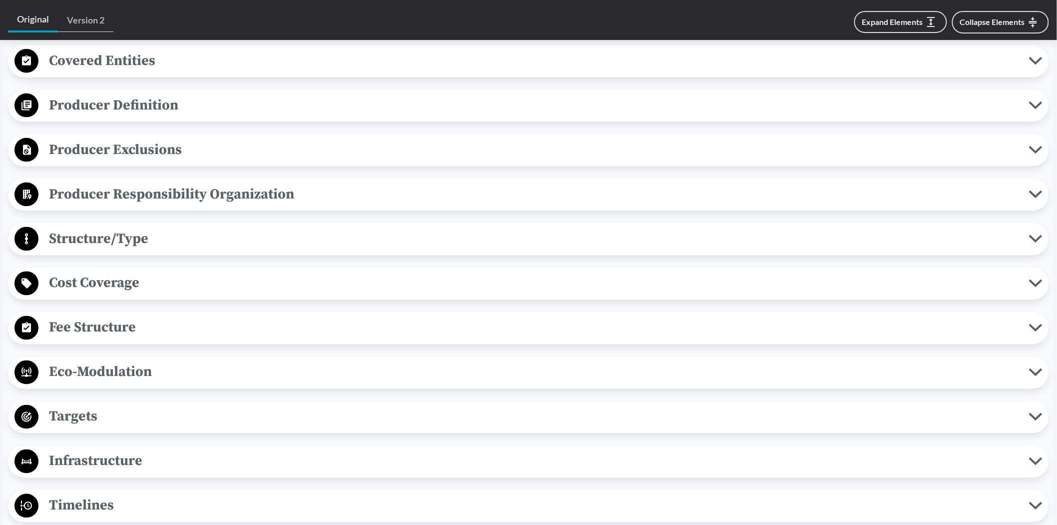
scroll to position [555, 0]
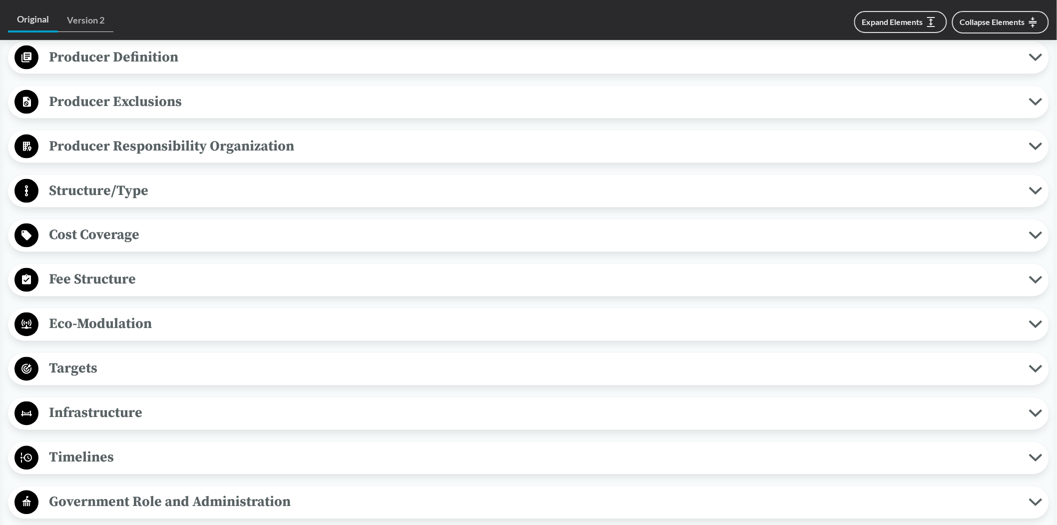
click at [215, 323] on span "Eco-Modulation" at bounding box center [533, 324] width 991 height 22
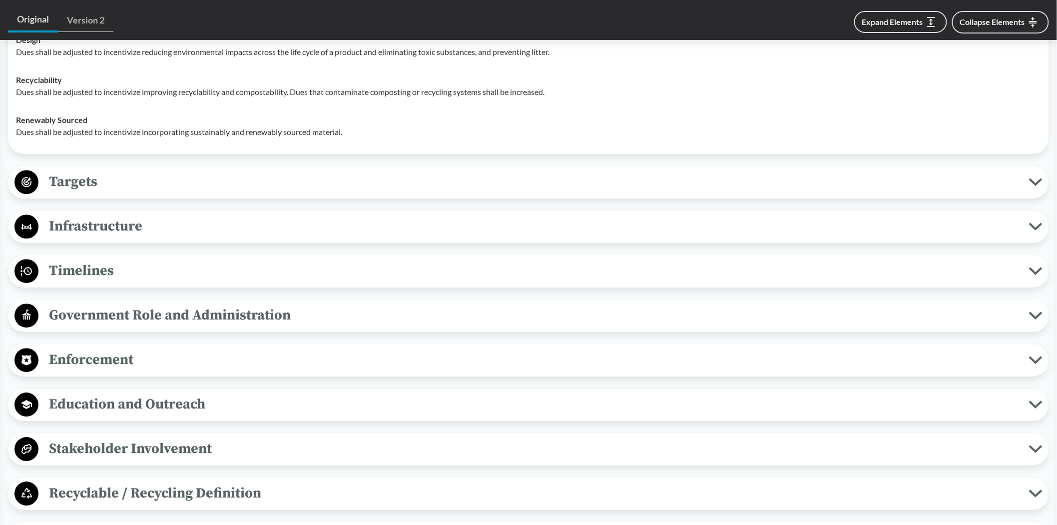
scroll to position [999, 0]
click at [61, 165] on div "Targets Rate Targets Producers, either individually or jointly with other produ…" at bounding box center [528, 181] width 1041 height 32
click at [72, 174] on span "Targets" at bounding box center [533, 180] width 991 height 22
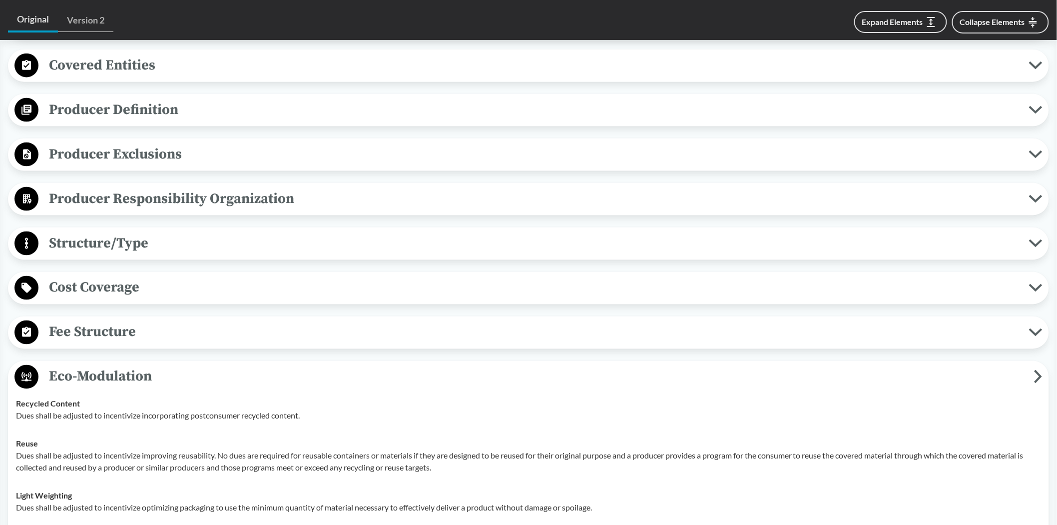
scroll to position [0, 0]
